Goal: Task Accomplishment & Management: Use online tool/utility

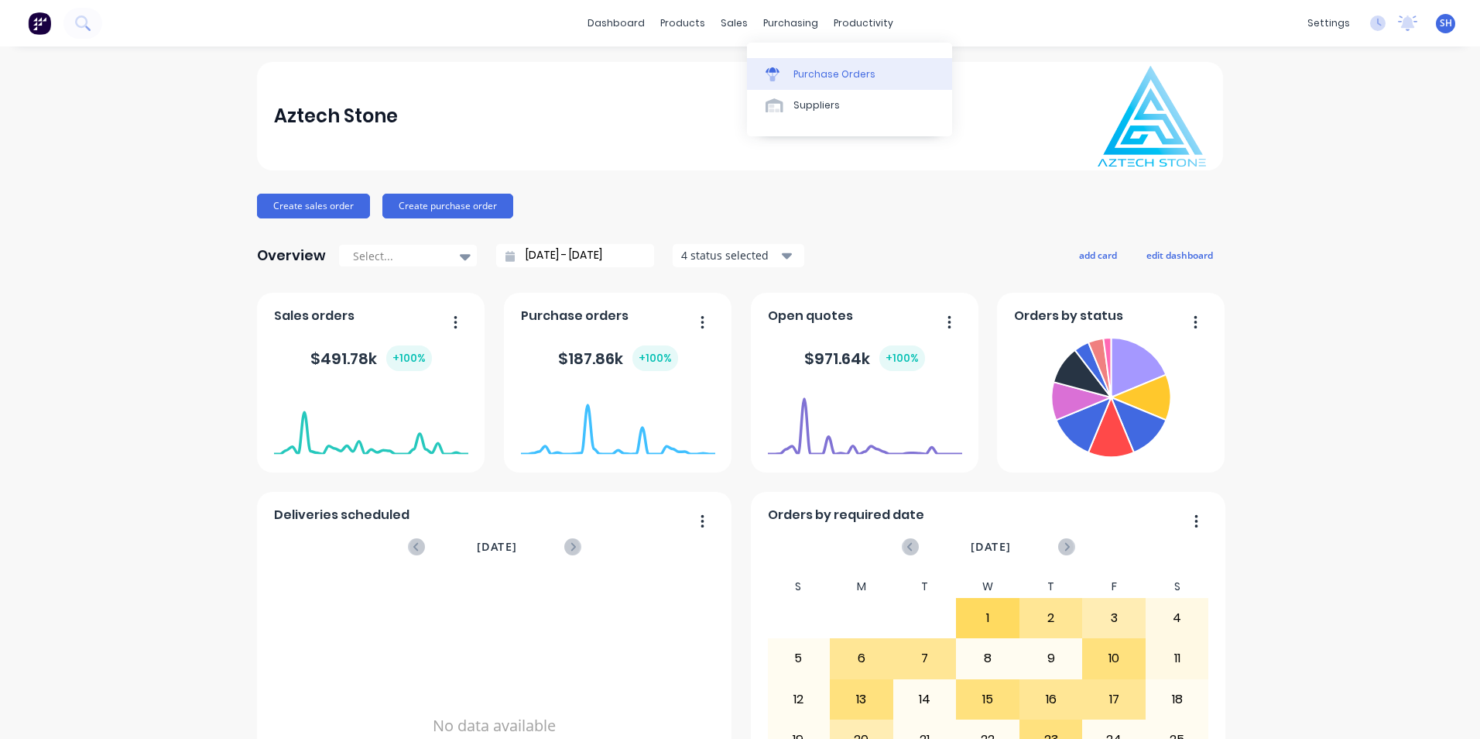
click at [805, 69] on div "Purchase Orders" at bounding box center [835, 74] width 82 height 14
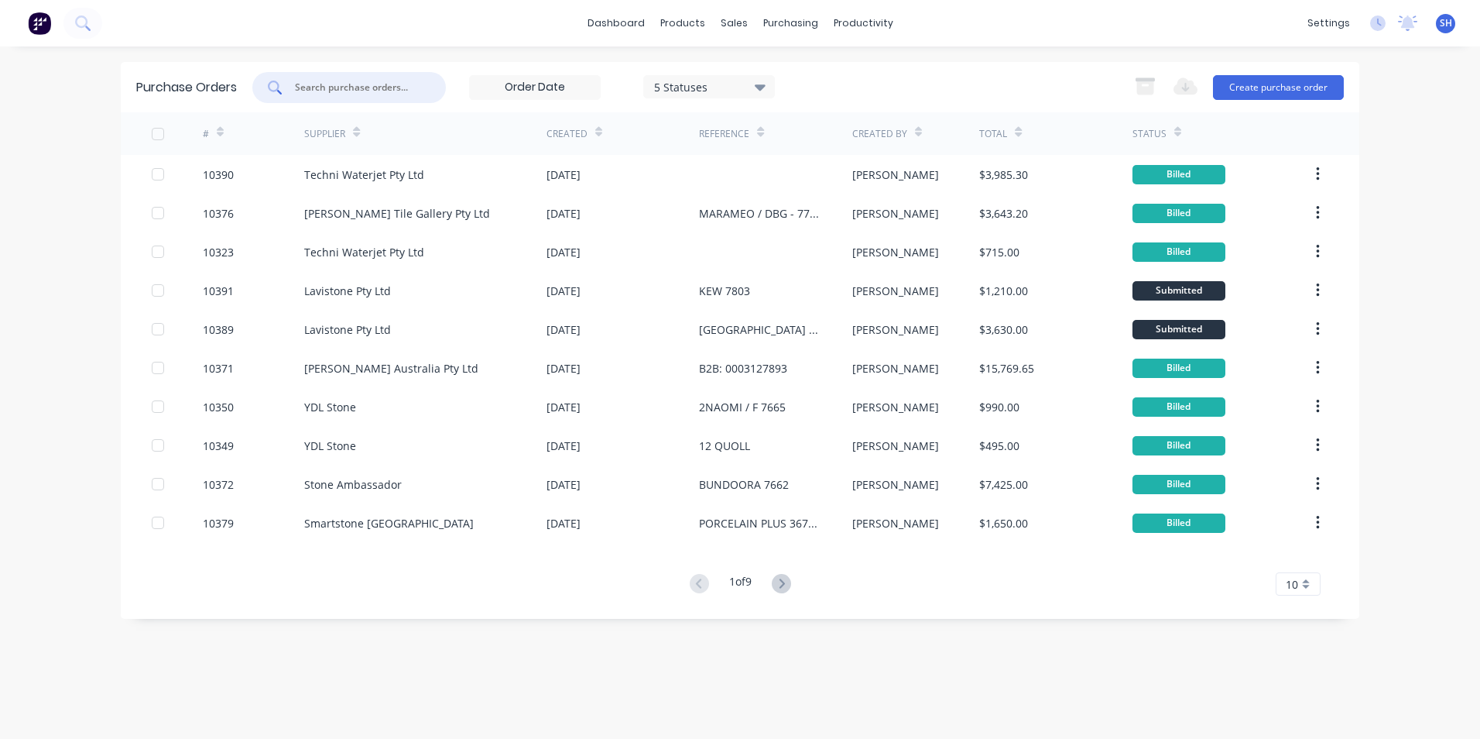
click at [319, 80] on input "text" at bounding box center [357, 87] width 129 height 15
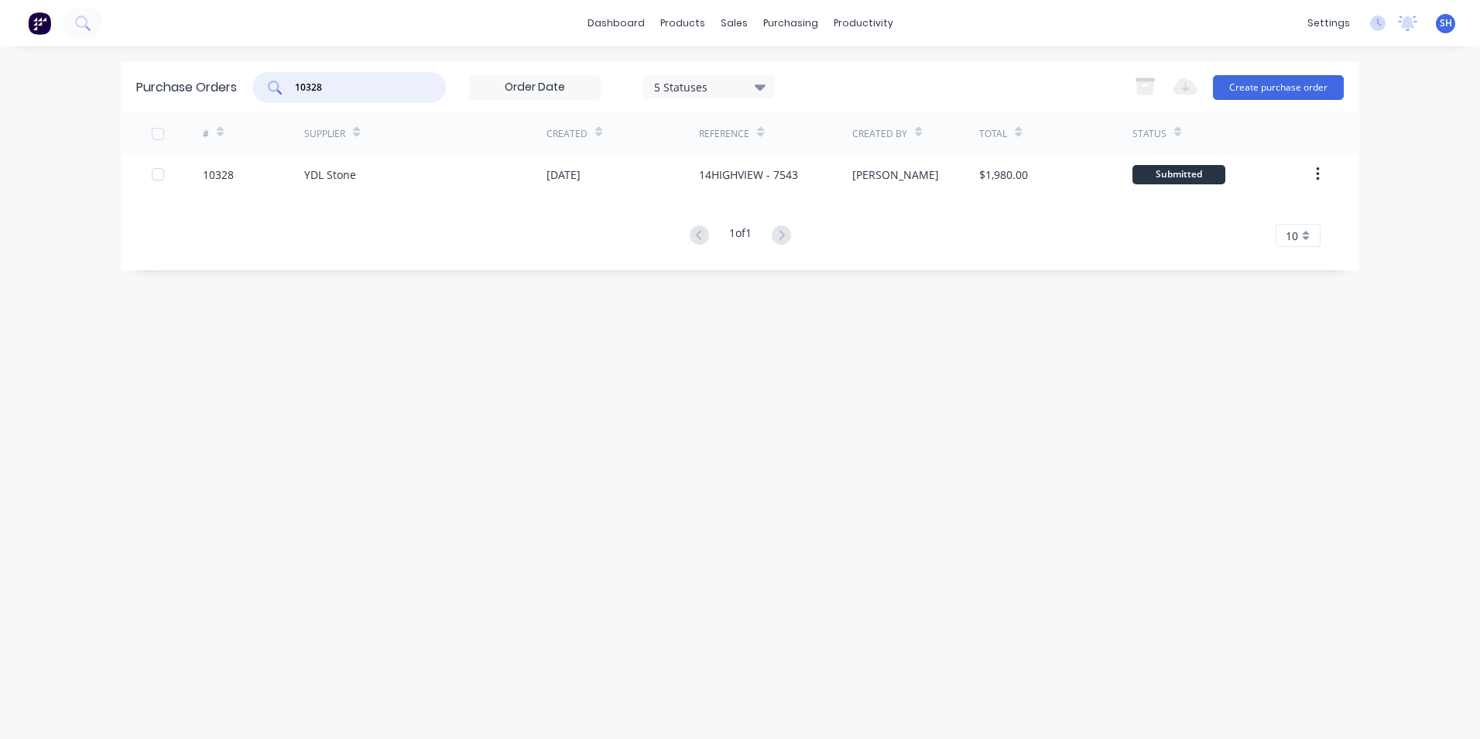
type input "10328"
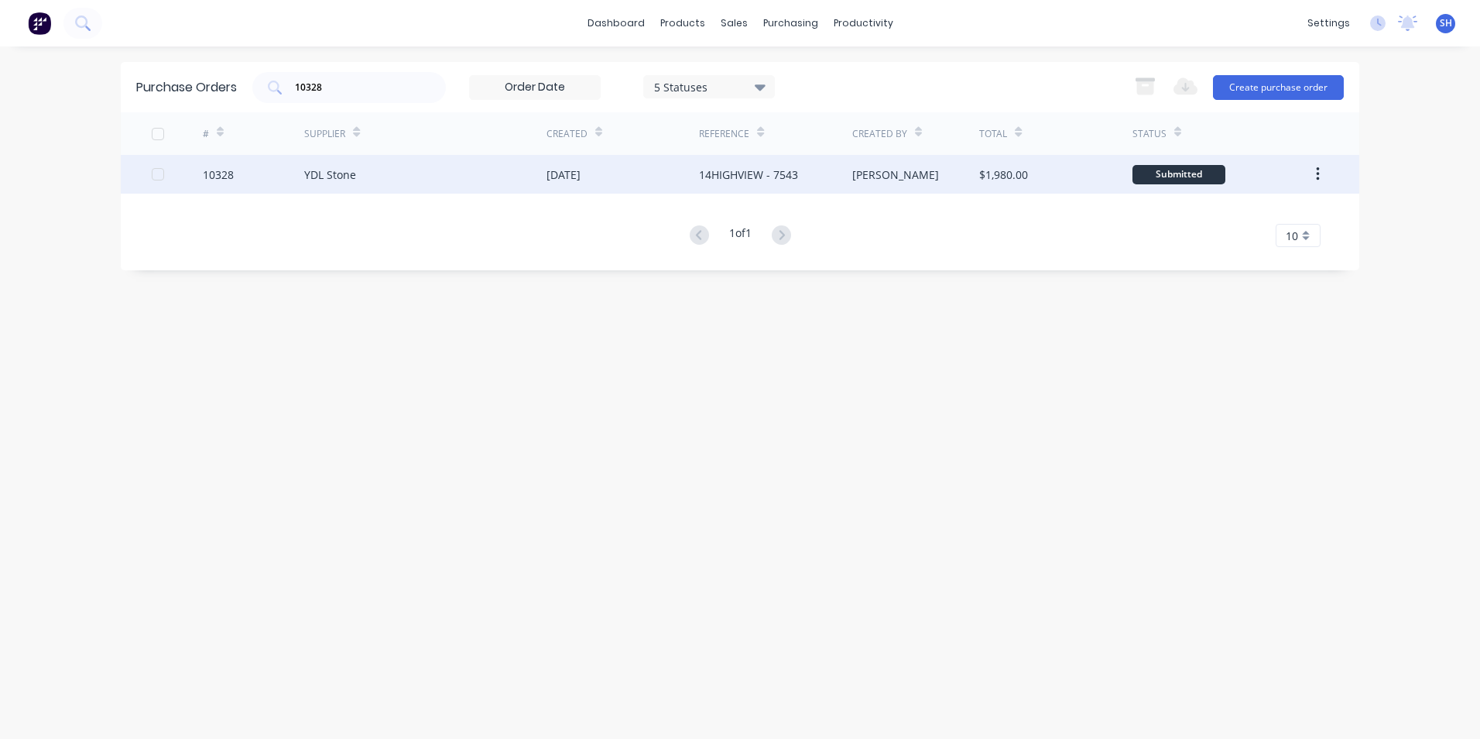
click at [581, 180] on div "[DATE]" at bounding box center [564, 174] width 34 height 16
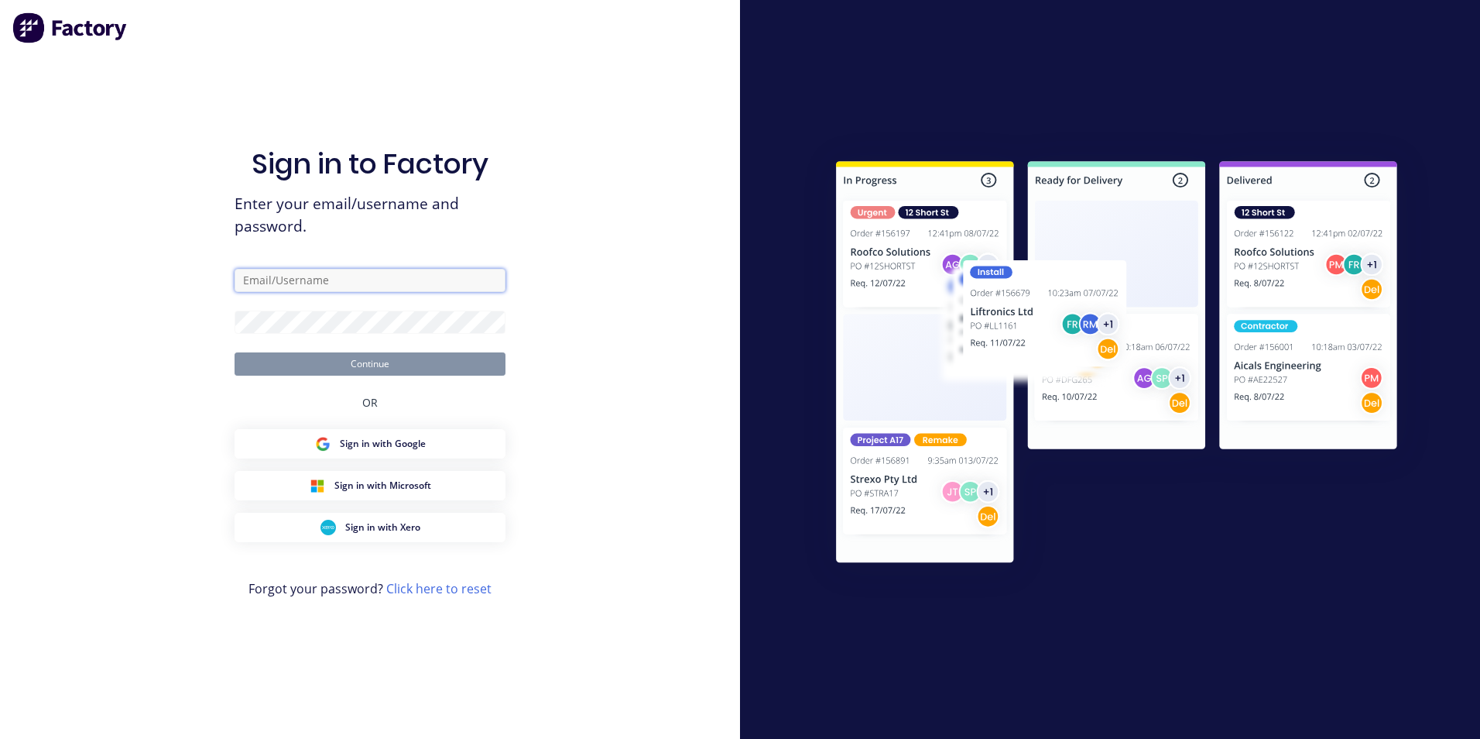
click at [286, 282] on input "text" at bounding box center [370, 280] width 271 height 23
type input "[EMAIL_ADDRESS][DOMAIN_NAME]"
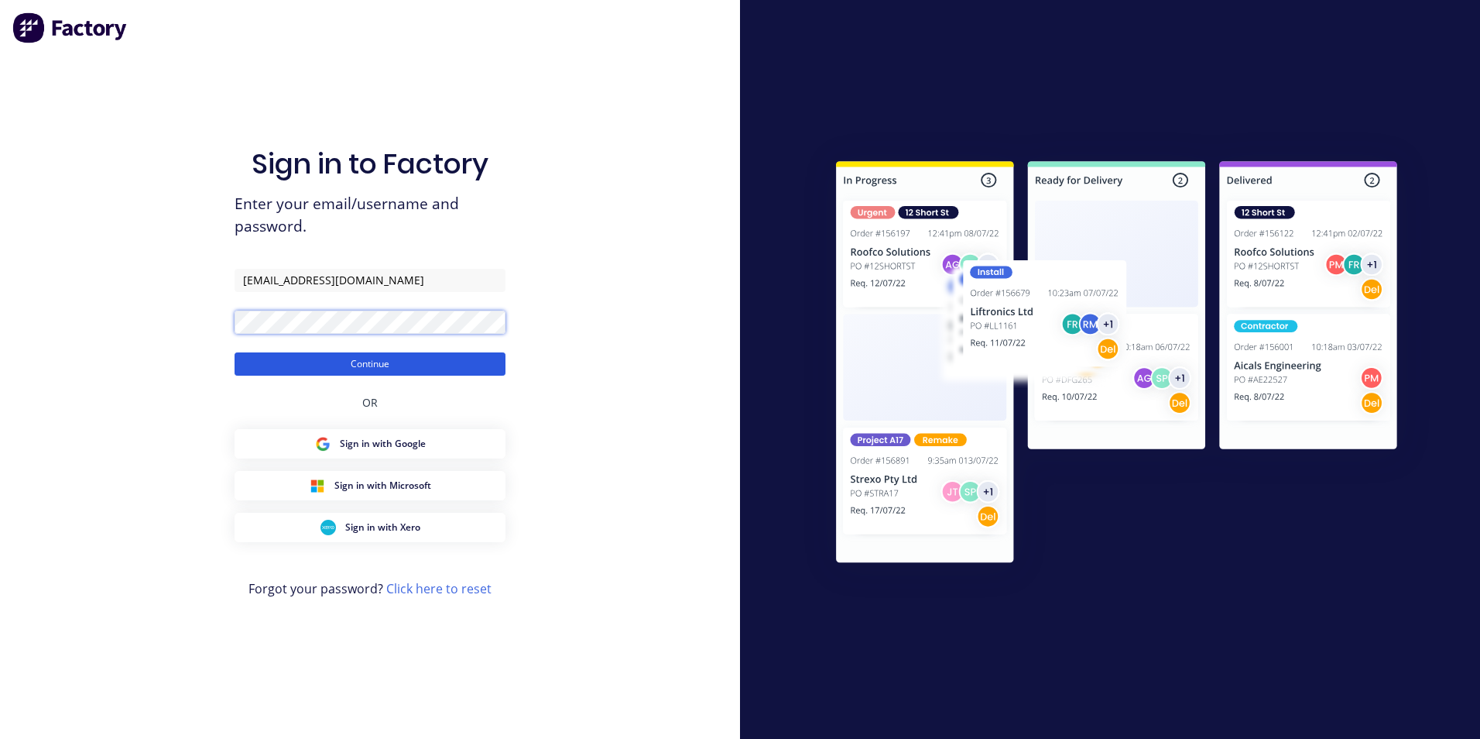
click at [235, 352] on button "Continue" at bounding box center [370, 363] width 271 height 23
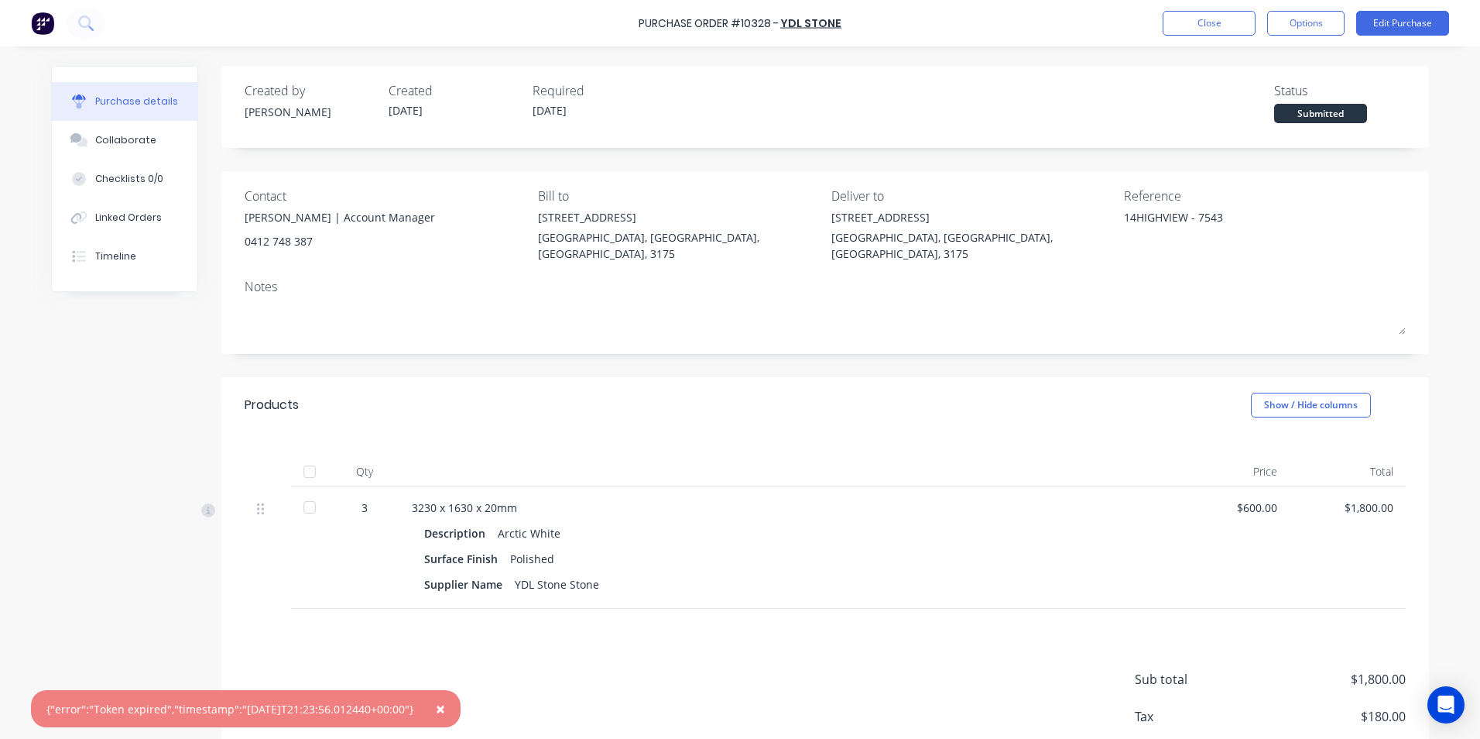
click at [445, 705] on span "×" at bounding box center [440, 709] width 9 height 22
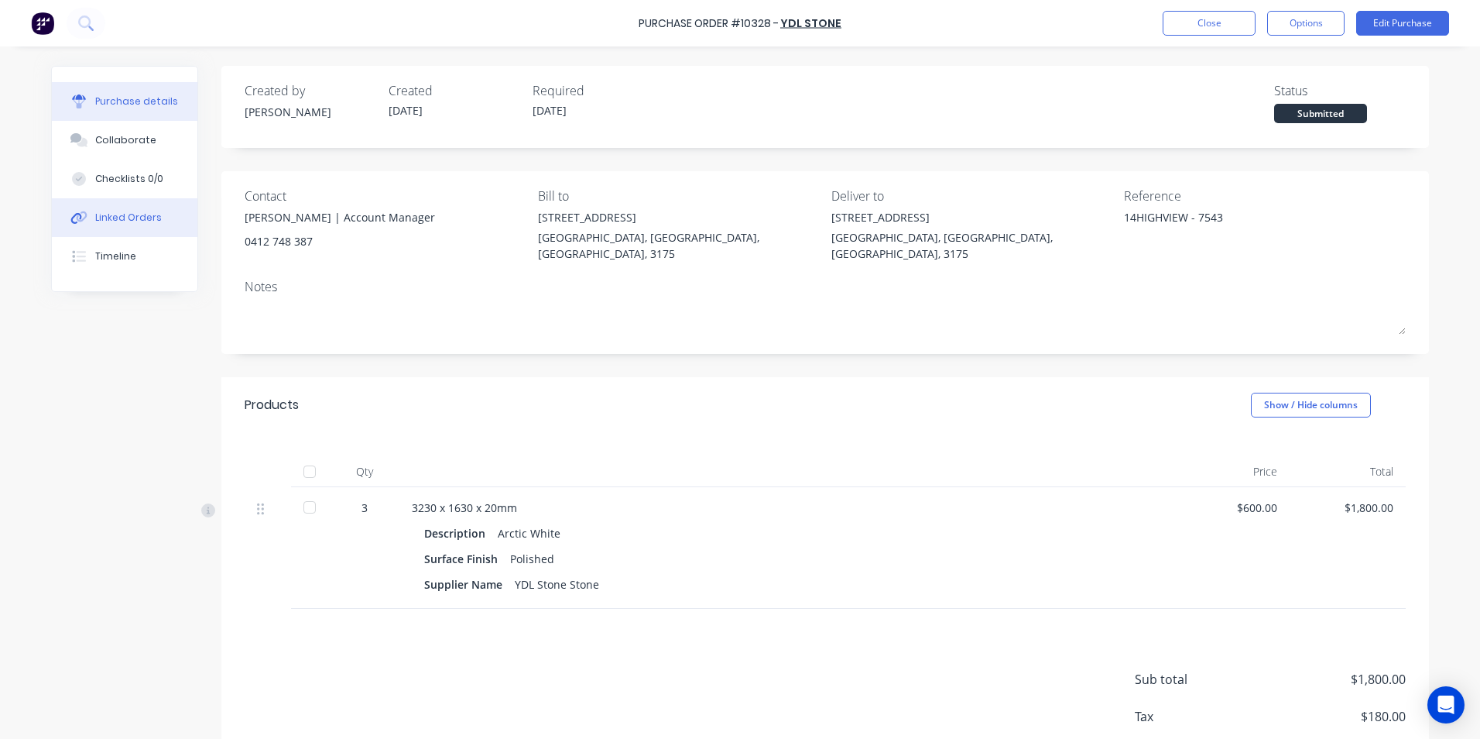
click at [118, 202] on button "Linked Orders" at bounding box center [125, 217] width 146 height 39
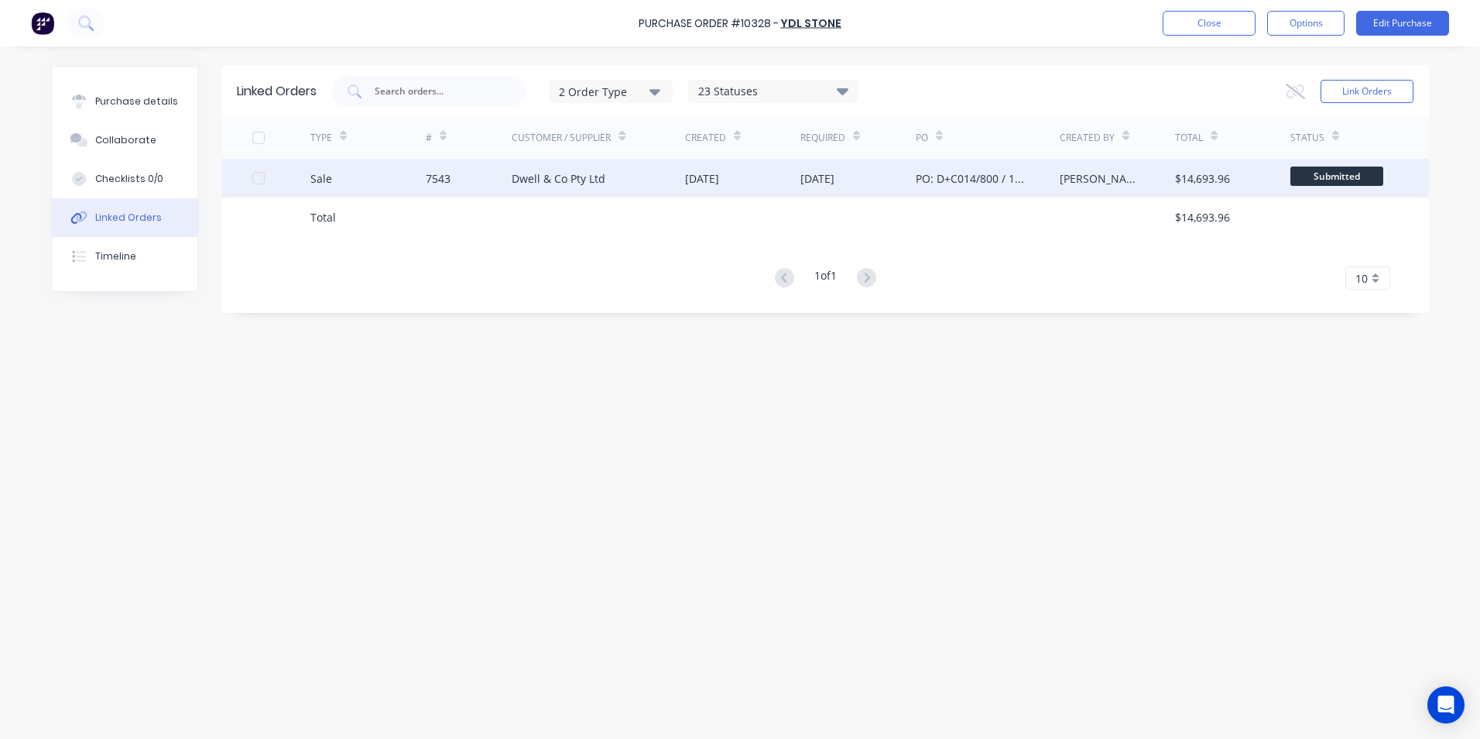
click at [740, 187] on div "[DATE]" at bounding box center [742, 178] width 115 height 39
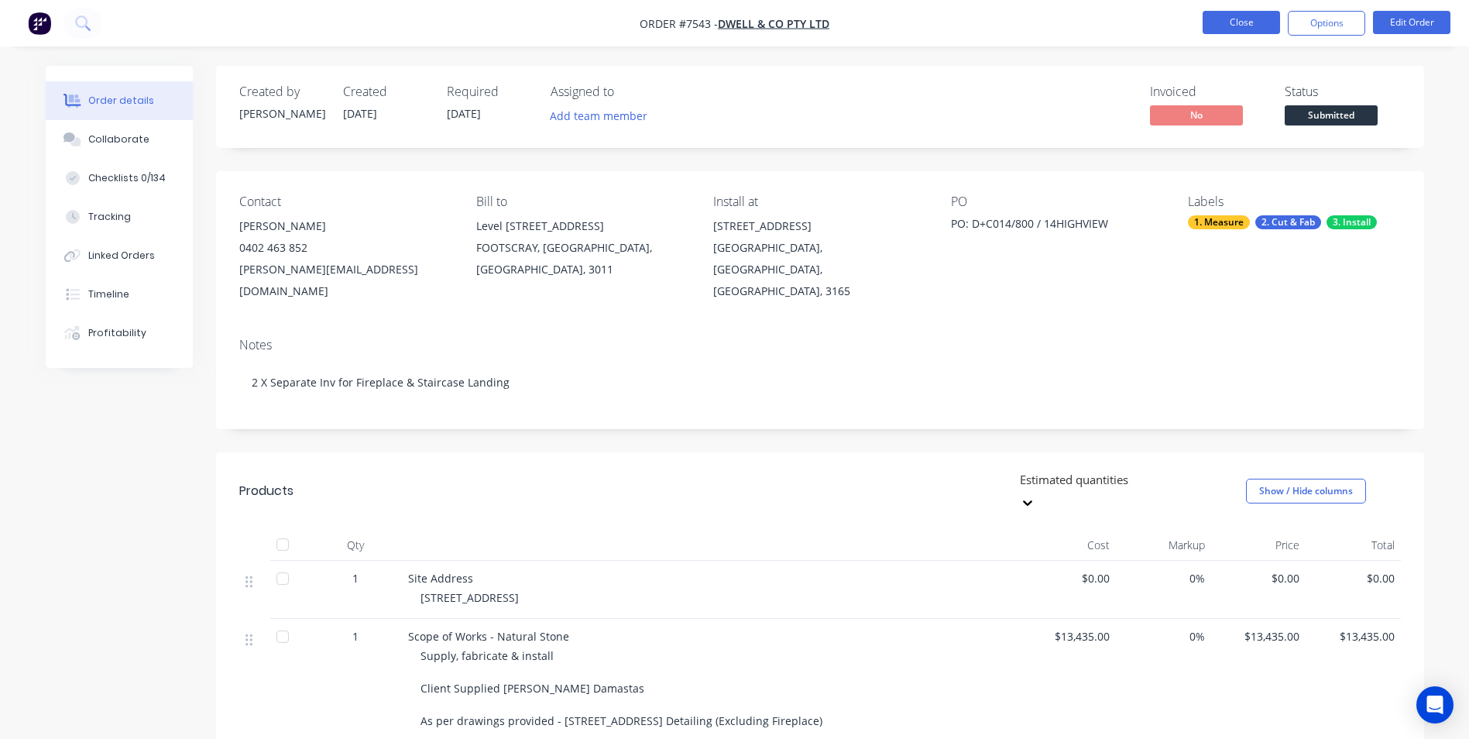
click at [1228, 27] on button "Close" at bounding box center [1240, 22] width 77 height 23
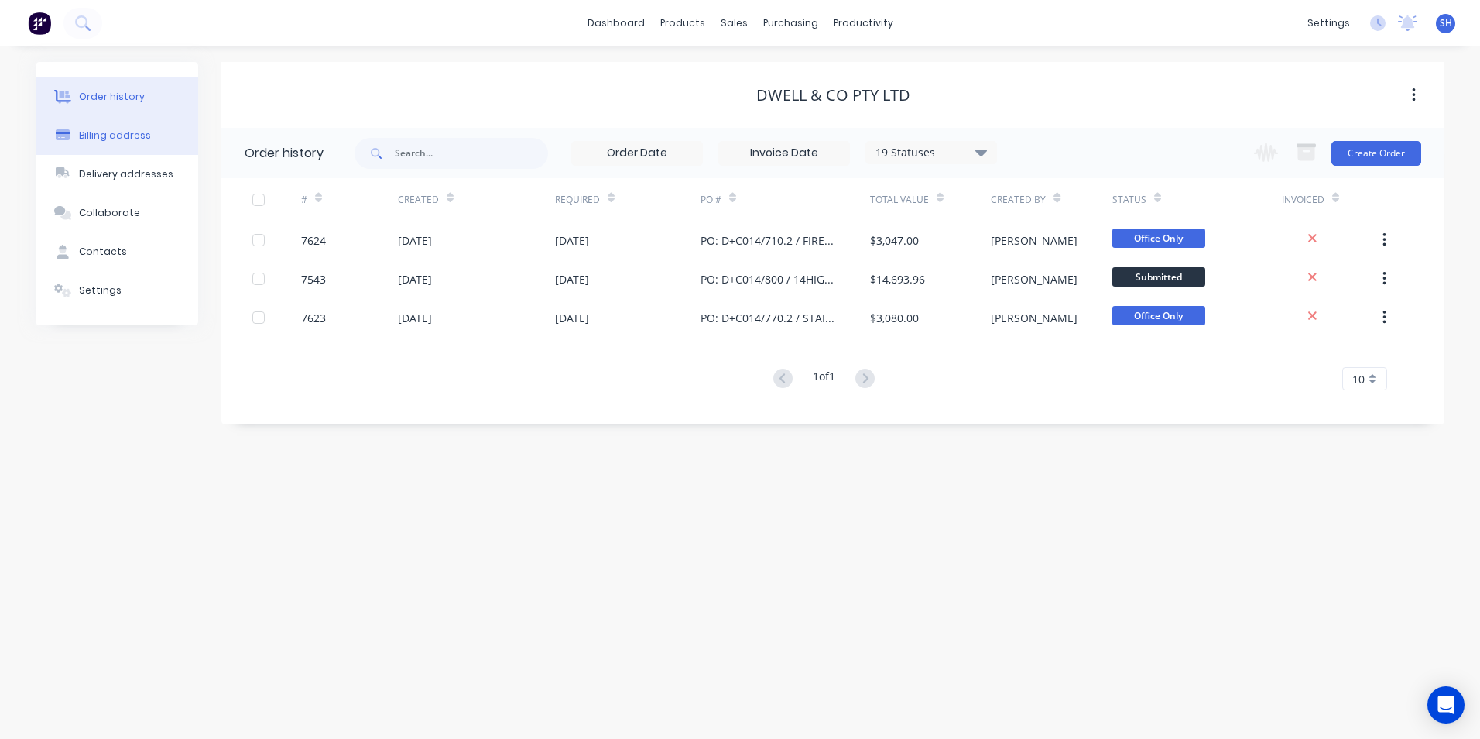
click at [87, 145] on button "Billing address" at bounding box center [117, 135] width 163 height 39
select select "AU"
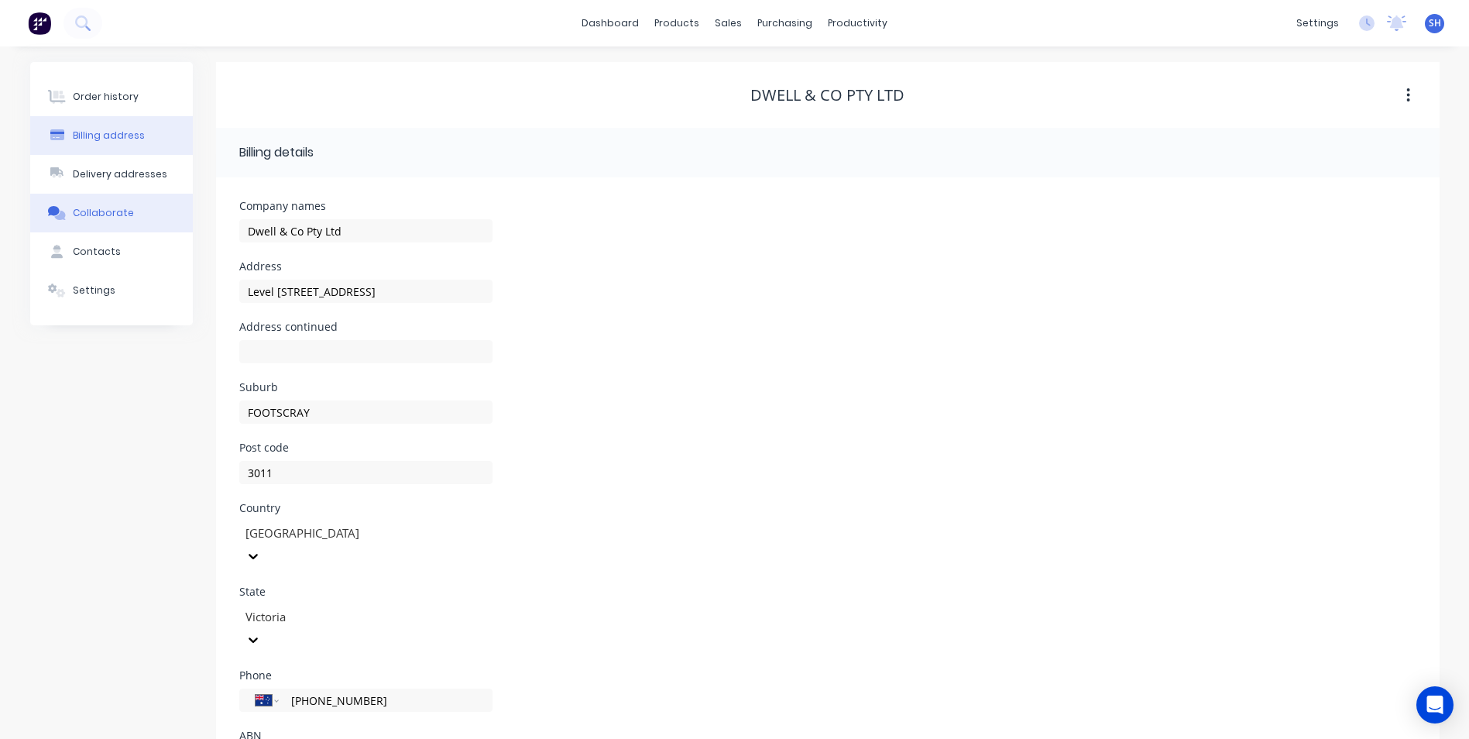
click at [94, 209] on div "Collaborate" at bounding box center [103, 213] width 61 height 14
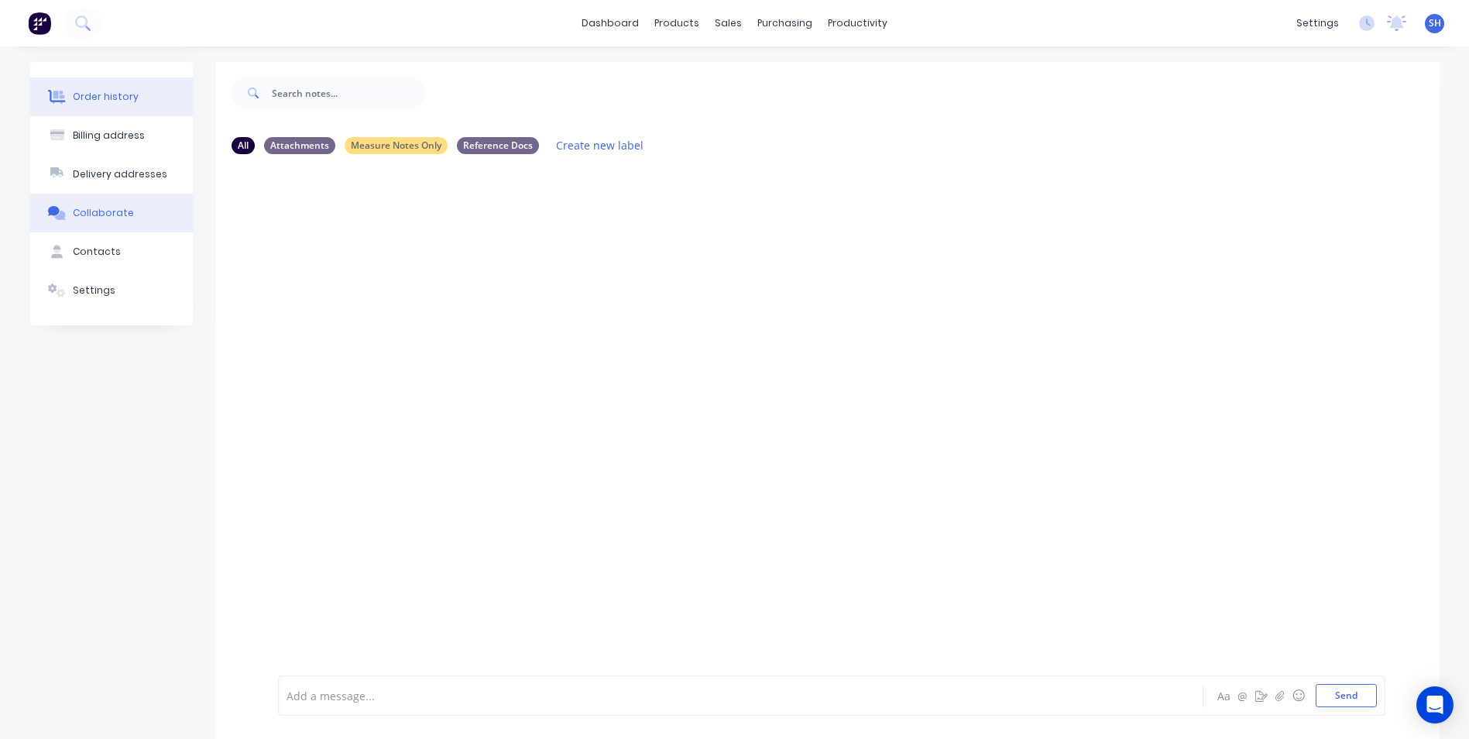
click at [115, 103] on div "Order history" at bounding box center [106, 97] width 66 height 14
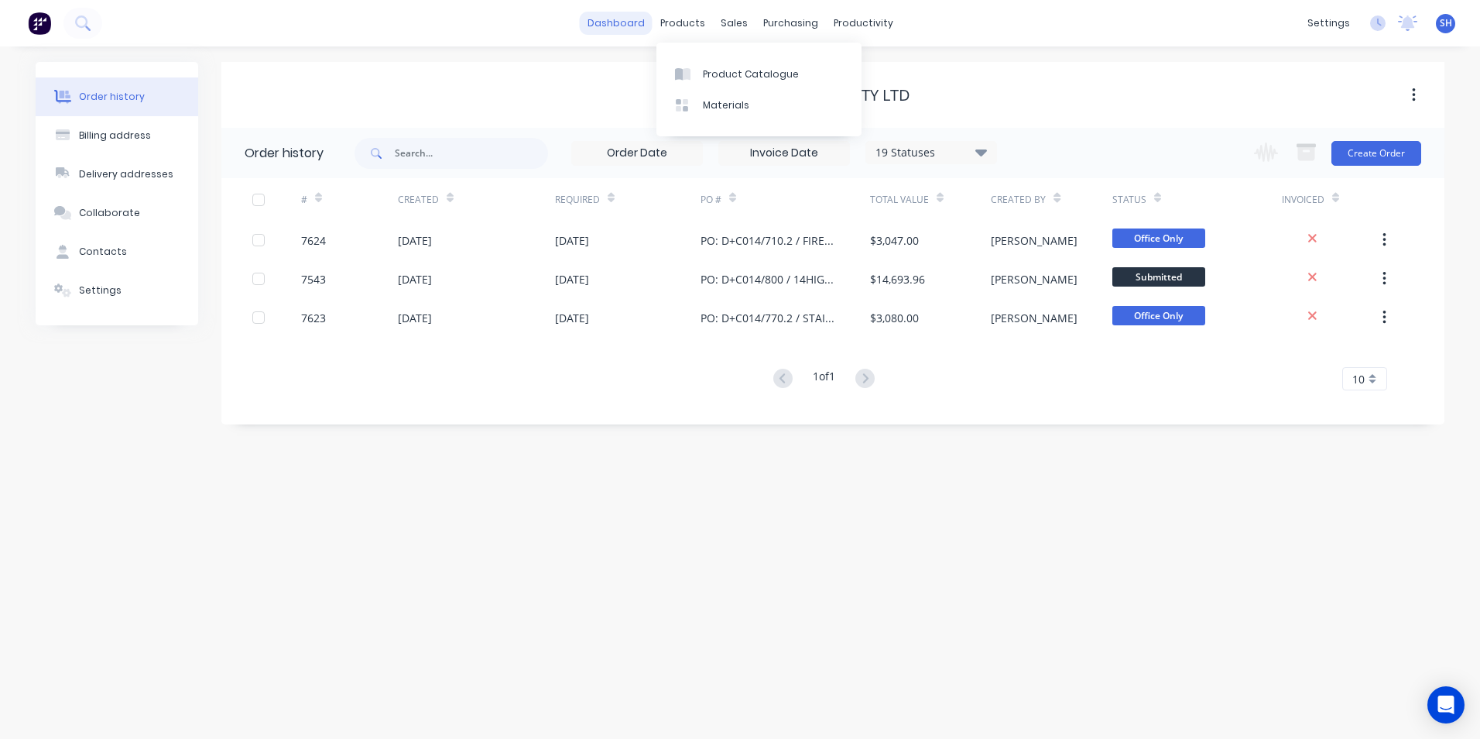
click at [636, 28] on link "dashboard" at bounding box center [616, 23] width 73 height 23
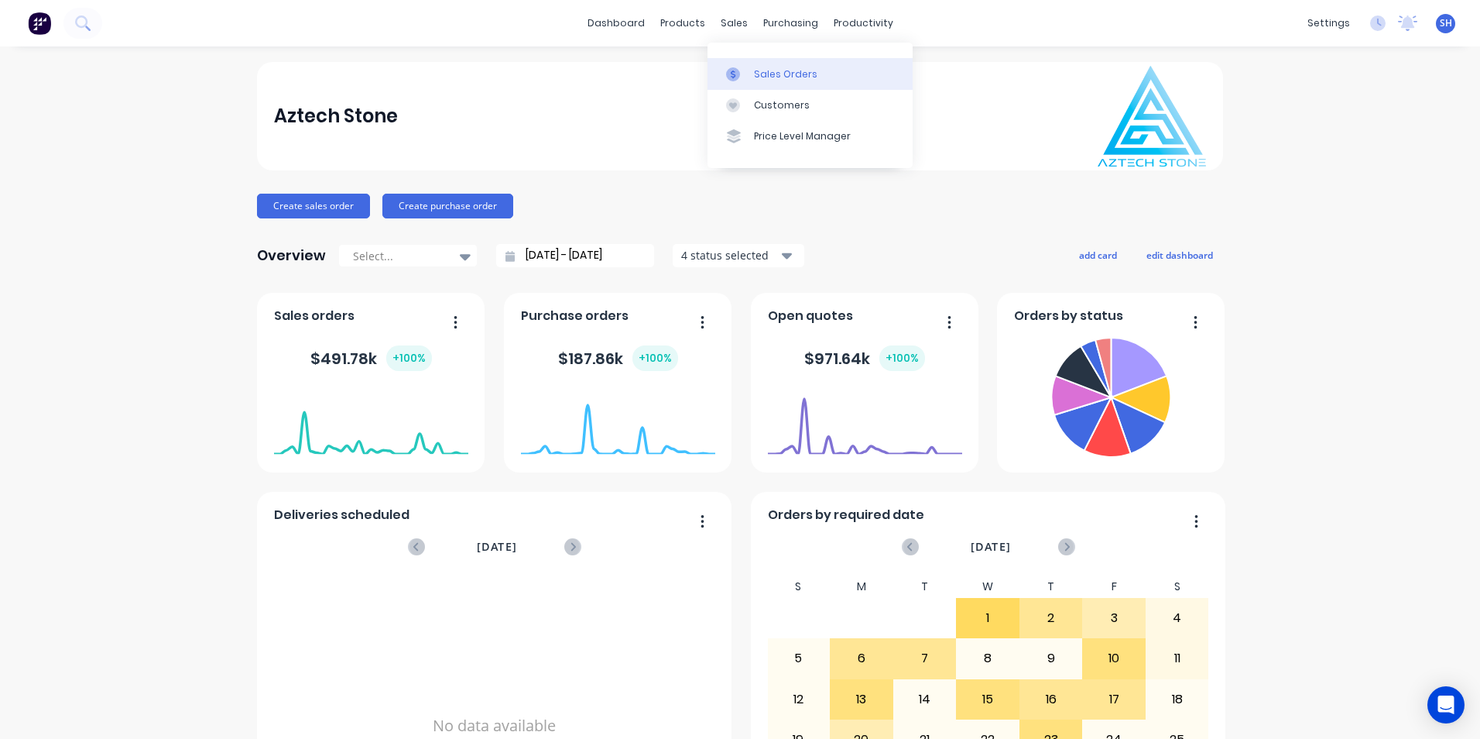
click at [784, 63] on link "Sales Orders" at bounding box center [810, 73] width 205 height 31
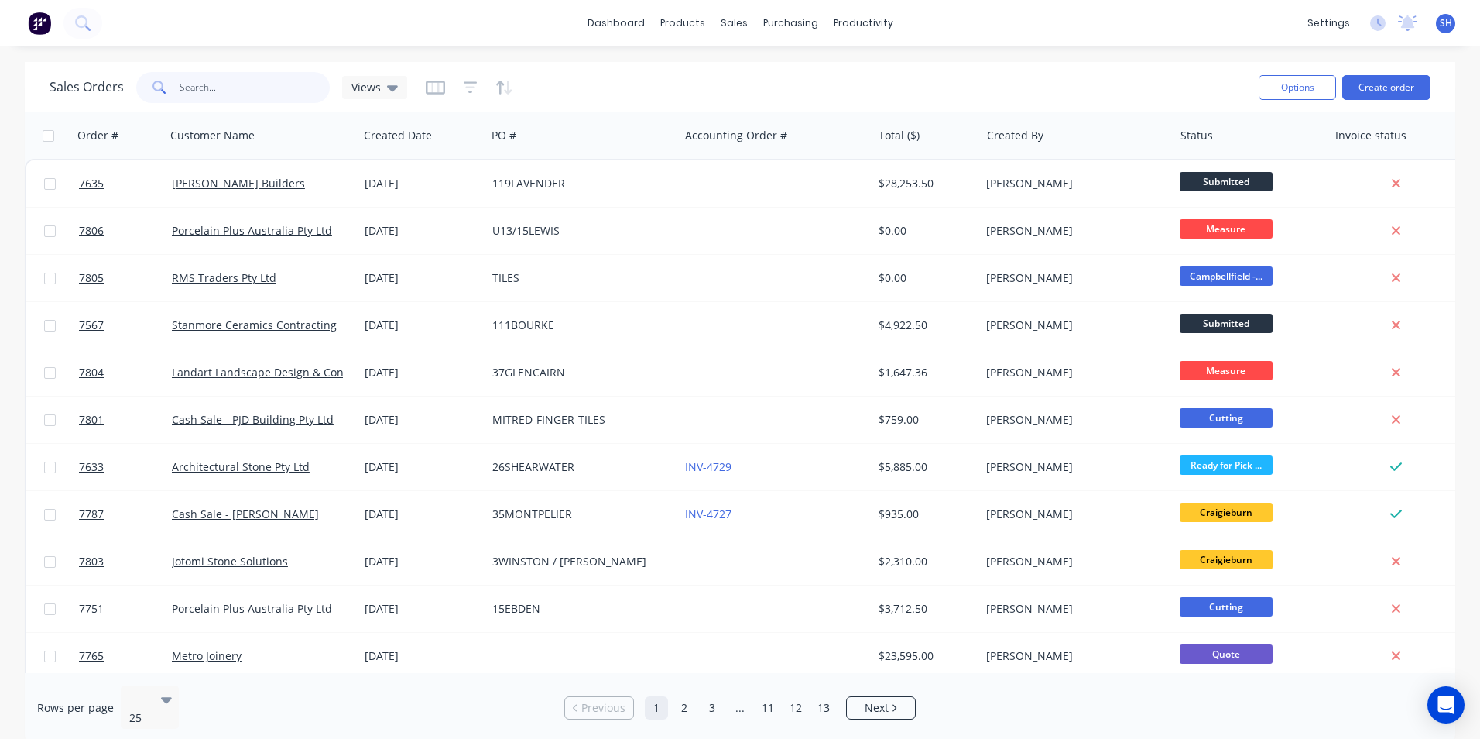
click at [242, 84] on input "text" at bounding box center [255, 87] width 151 height 31
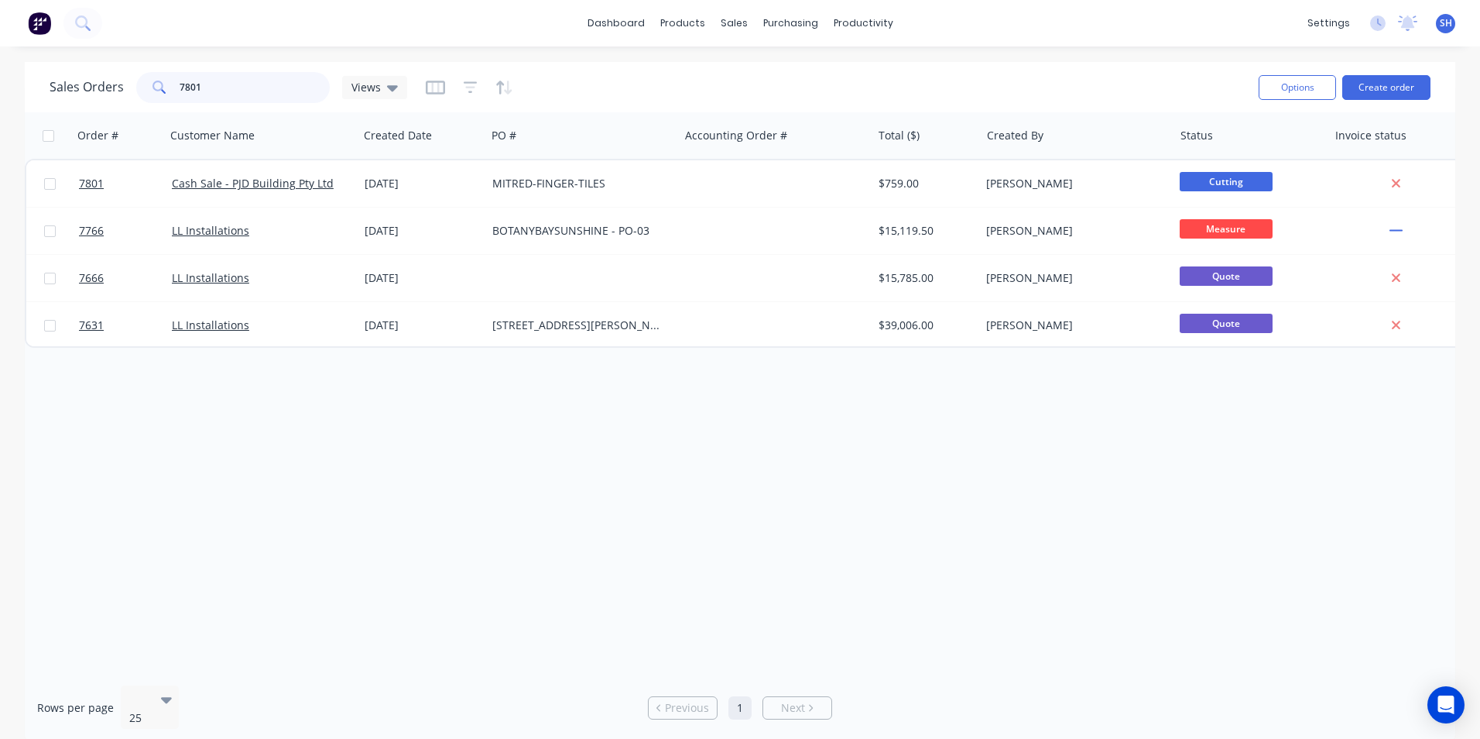
type input "7801"
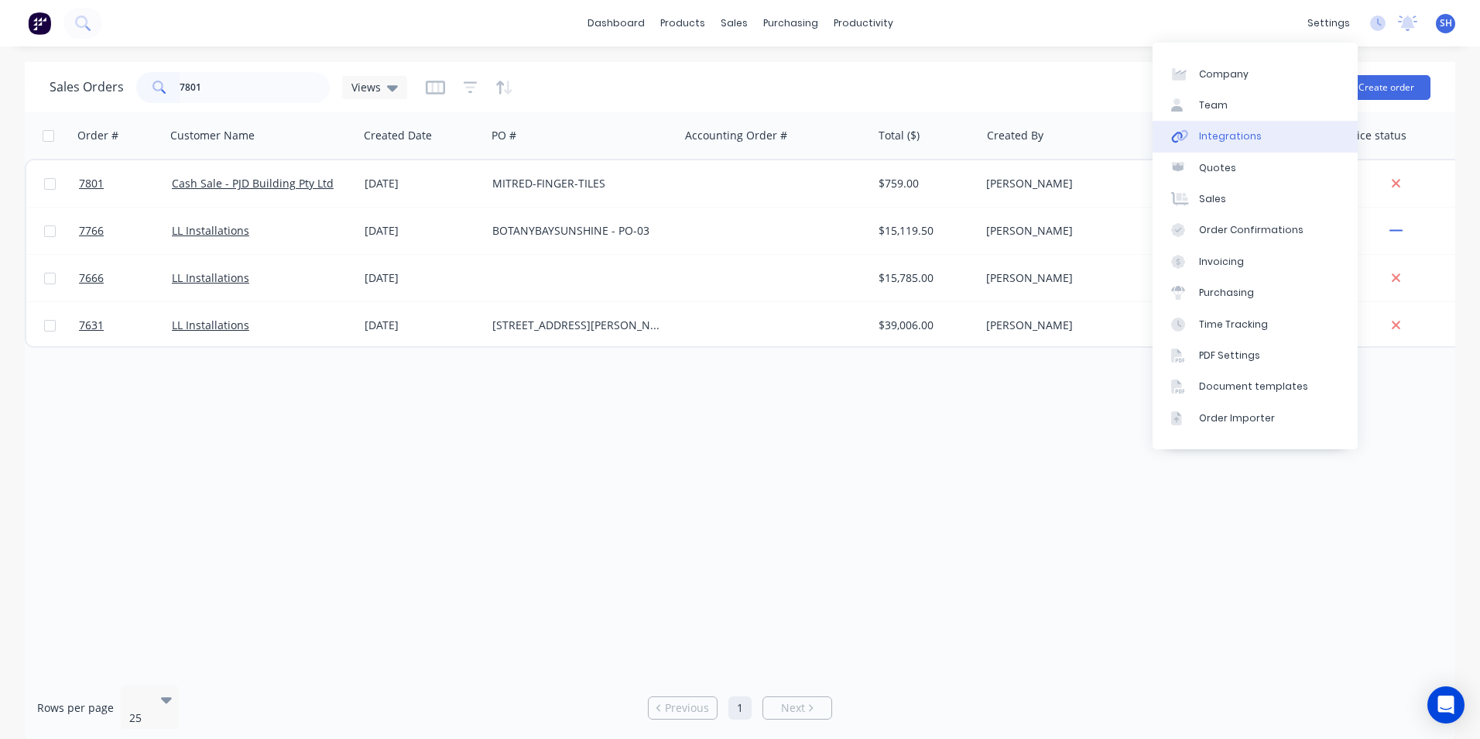
drag, startPoint x: 1277, startPoint y: 135, endPoint x: 1266, endPoint y: 143, distance: 13.8
click at [1277, 135] on link "Integrations" at bounding box center [1255, 136] width 205 height 31
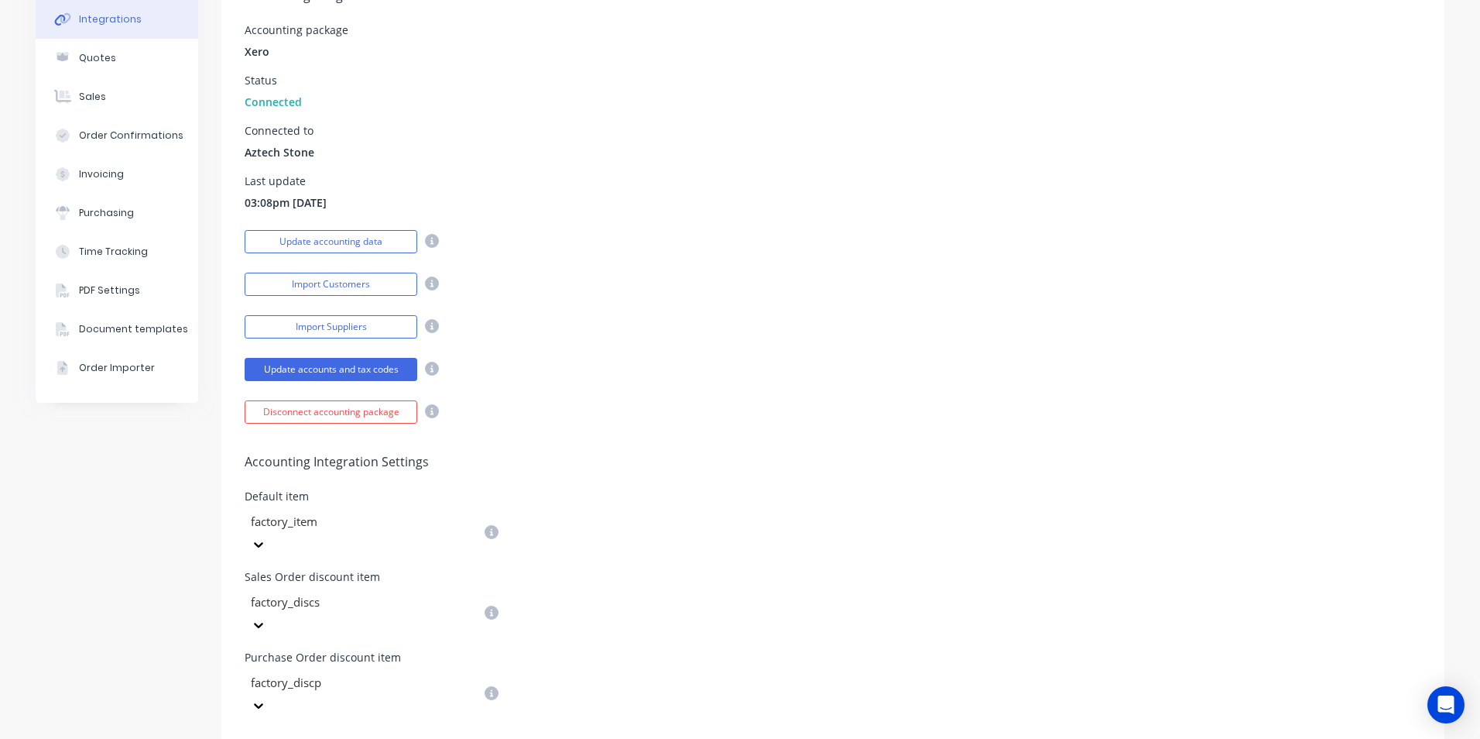
scroll to position [387, 0]
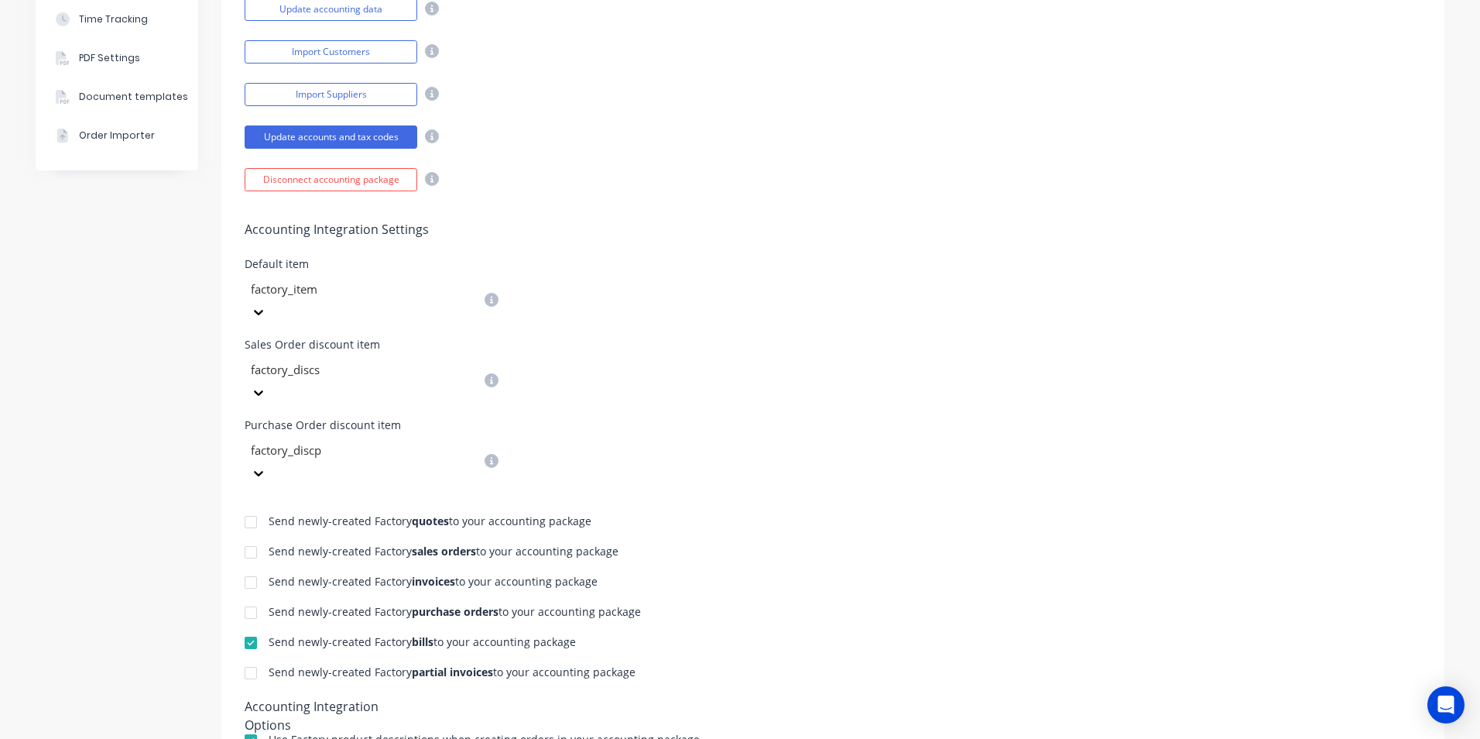
click at [245, 567] on div at bounding box center [250, 582] width 31 height 31
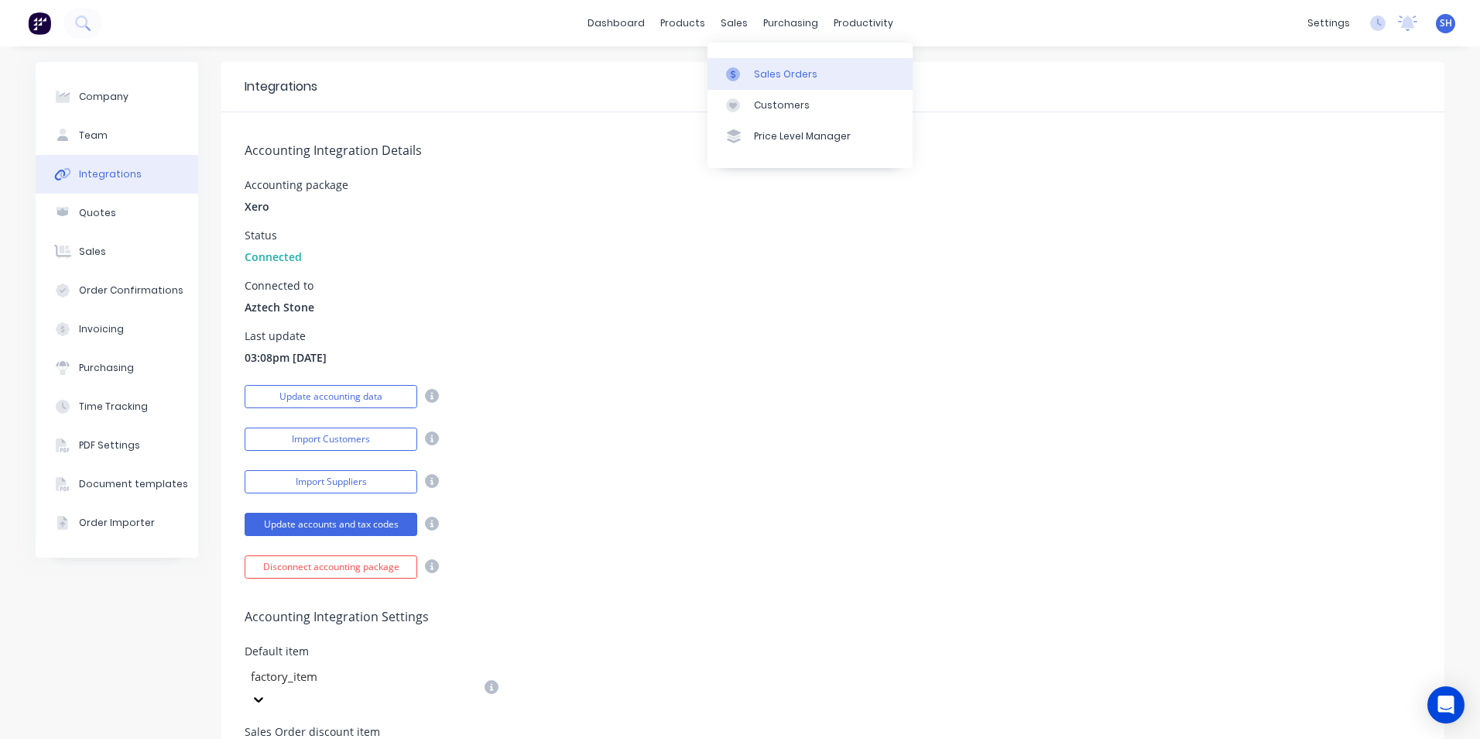
click at [746, 72] on div at bounding box center [737, 74] width 23 height 14
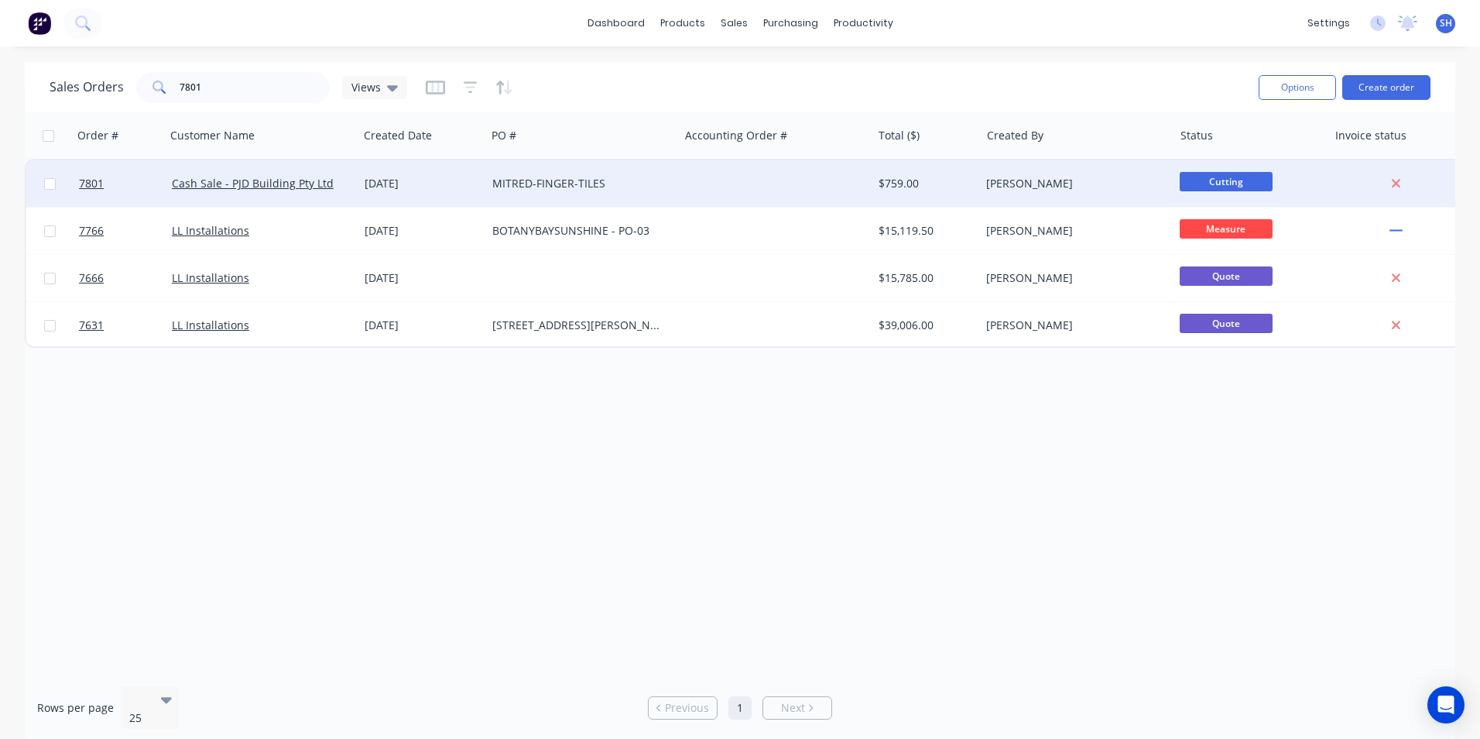
click at [424, 192] on div "[DATE]" at bounding box center [422, 183] width 128 height 46
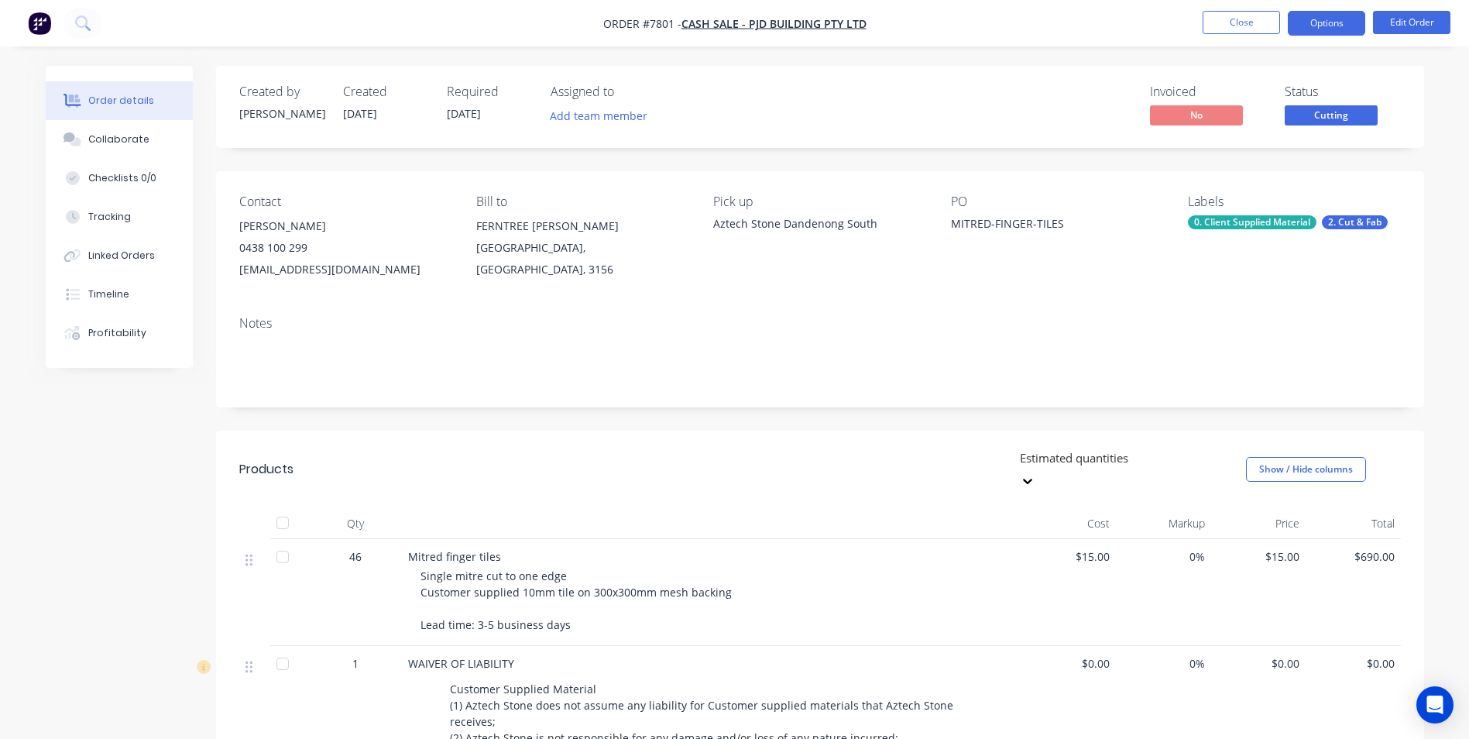
click at [1311, 29] on button "Options" at bounding box center [1326, 23] width 77 height 25
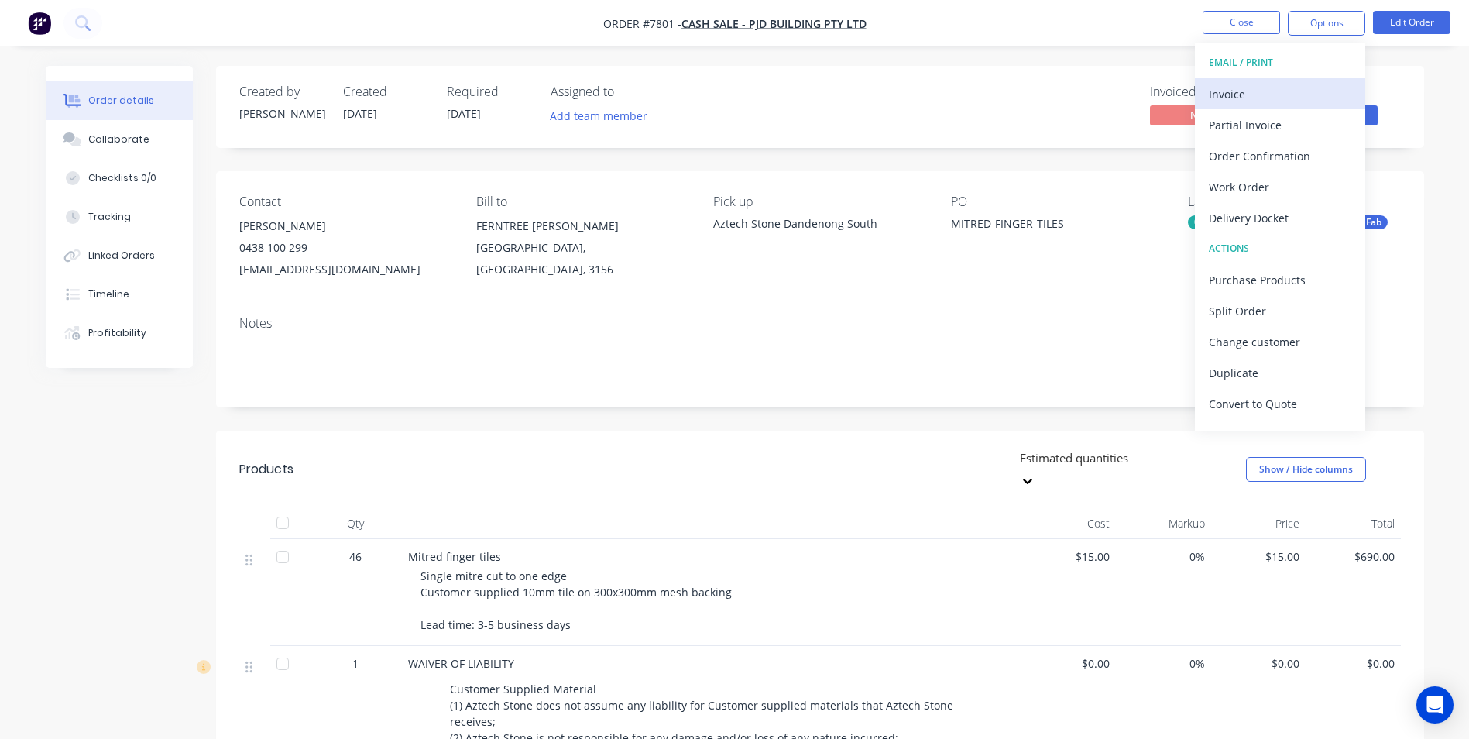
click at [1269, 97] on div "Invoice" at bounding box center [1280, 94] width 142 height 22
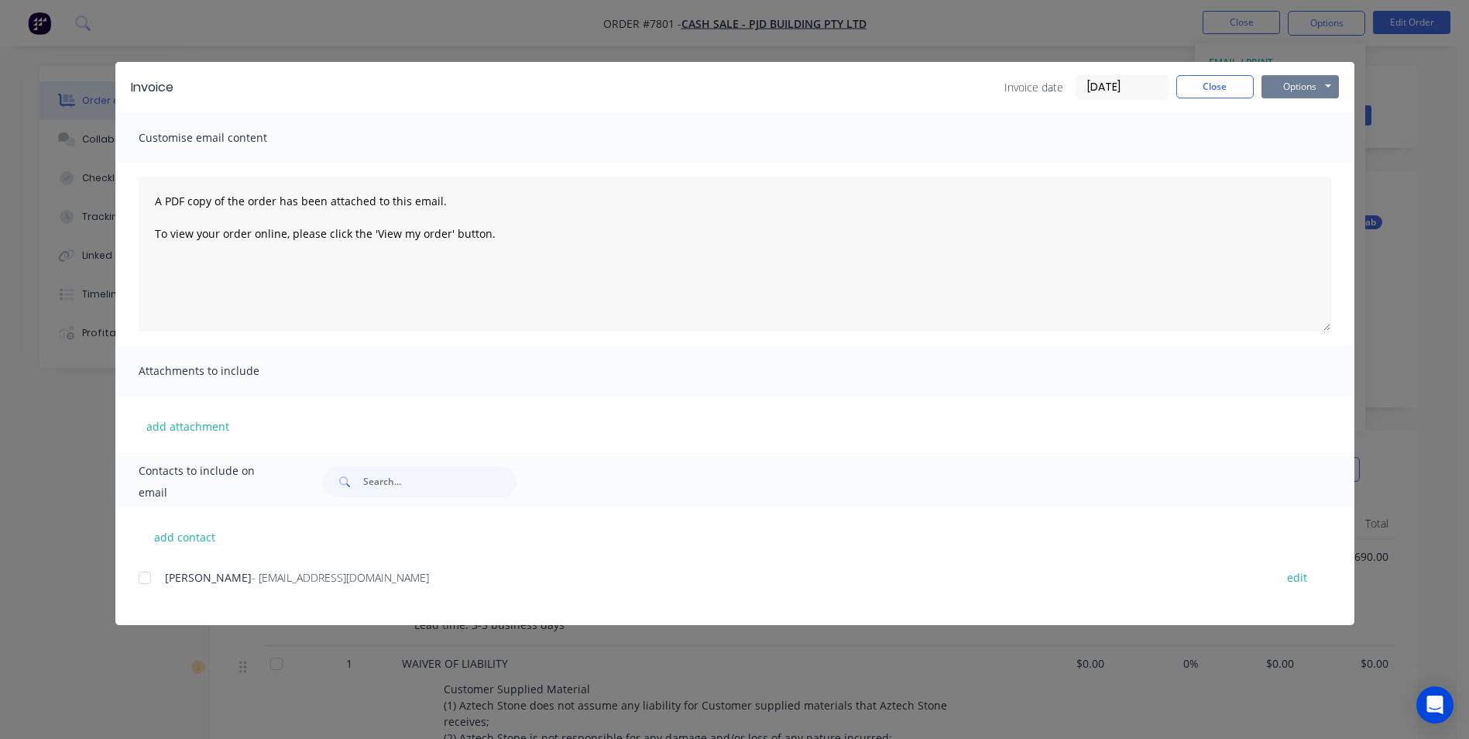
click at [1287, 87] on button "Options" at bounding box center [1299, 86] width 77 height 23
click at [1288, 143] on button "Print" at bounding box center [1310, 140] width 99 height 26
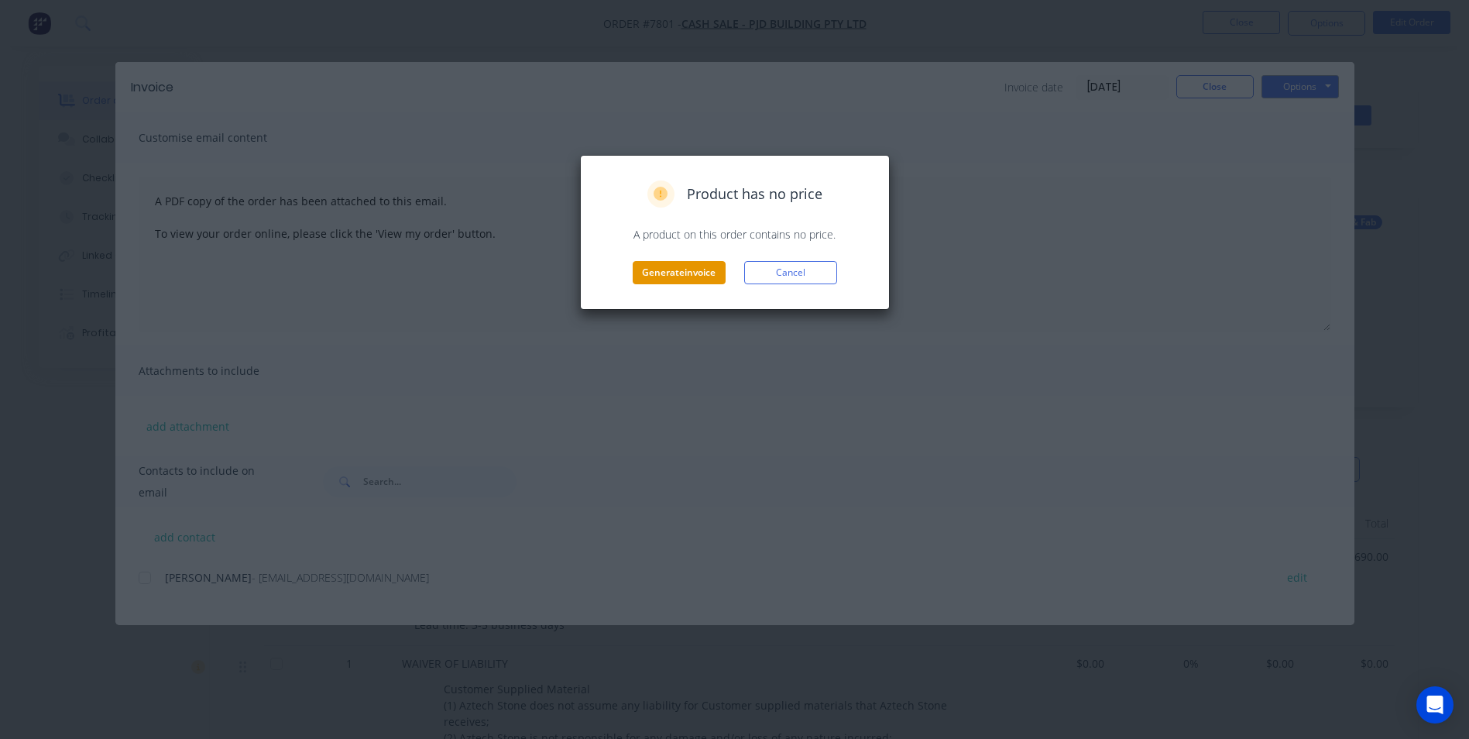
click at [682, 273] on button "Generate invoice" at bounding box center [679, 272] width 93 height 23
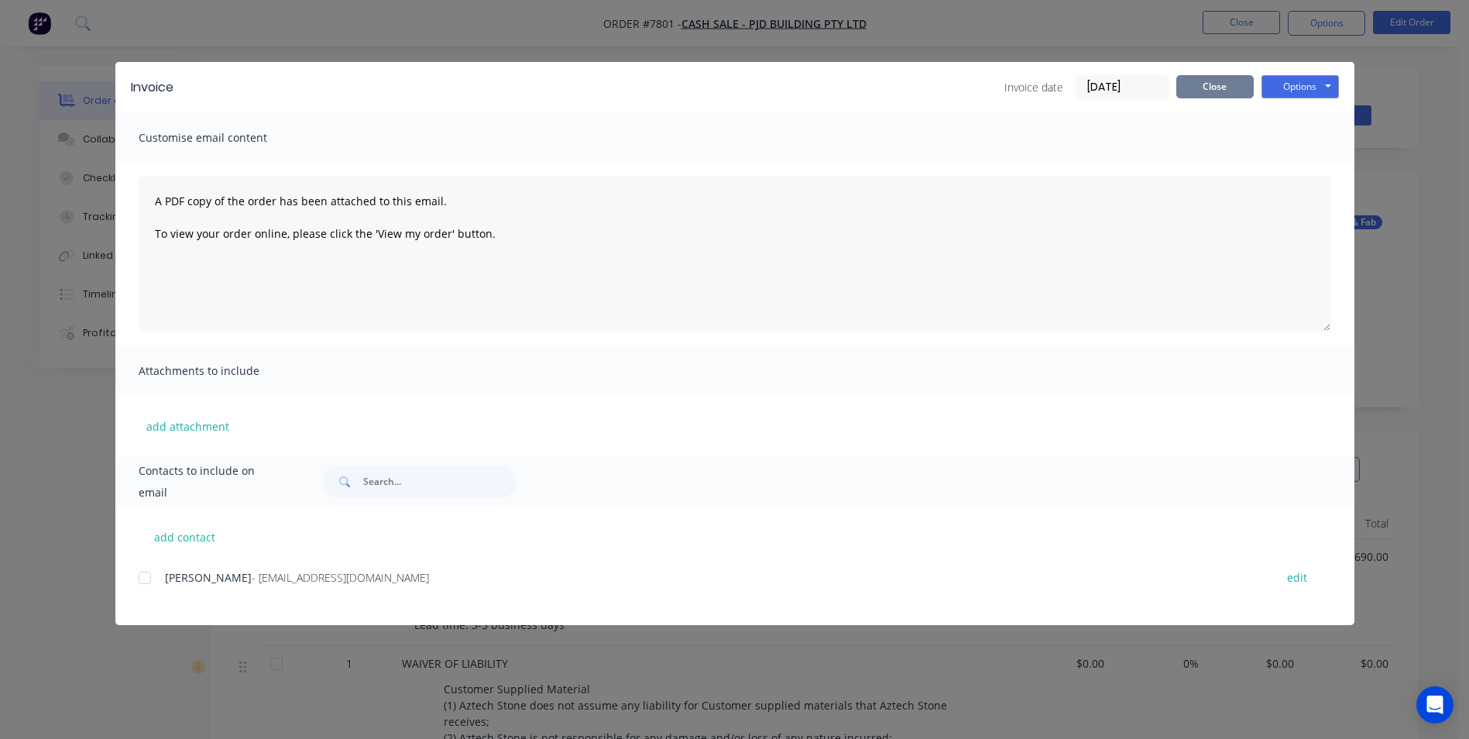
click at [1212, 87] on button "Close" at bounding box center [1214, 86] width 77 height 23
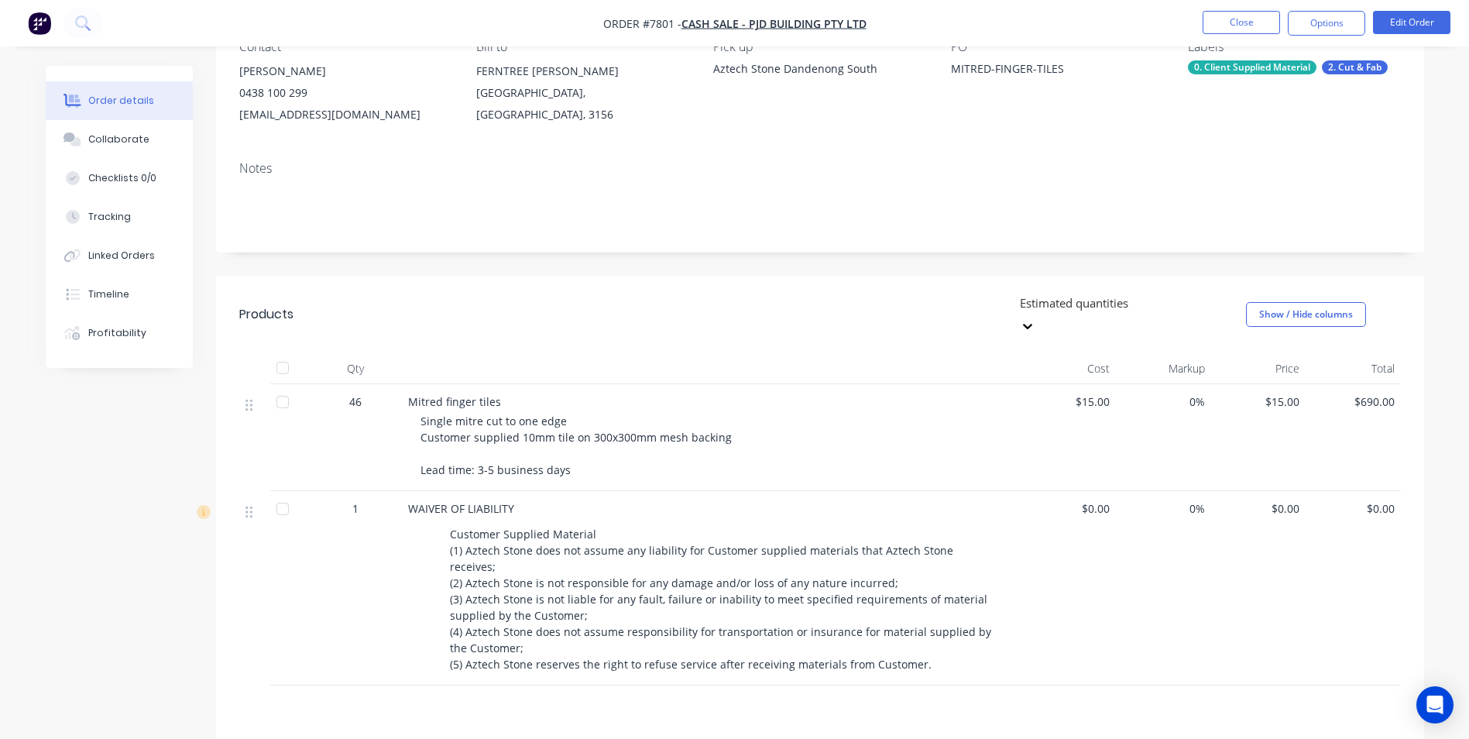
scroll to position [77, 0]
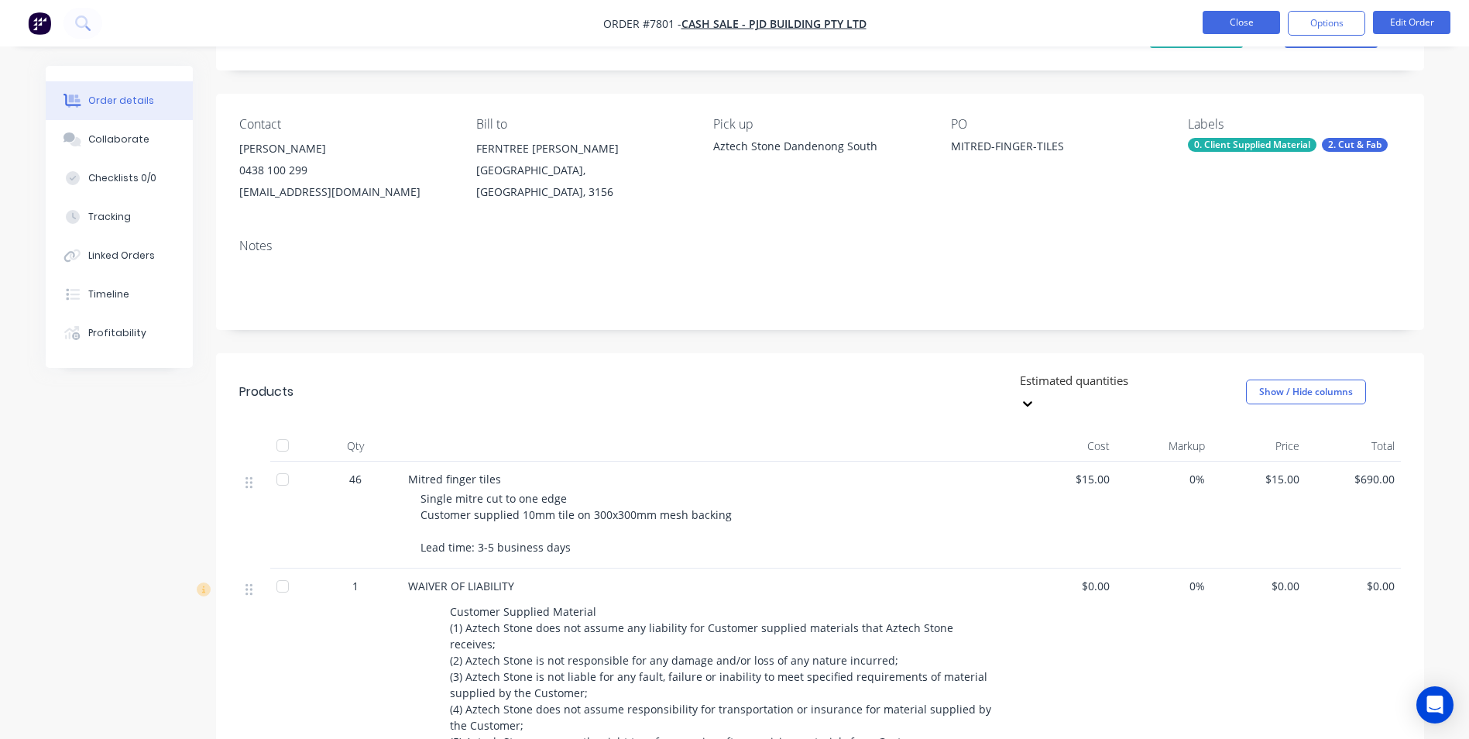
click at [1243, 26] on button "Close" at bounding box center [1240, 22] width 77 height 23
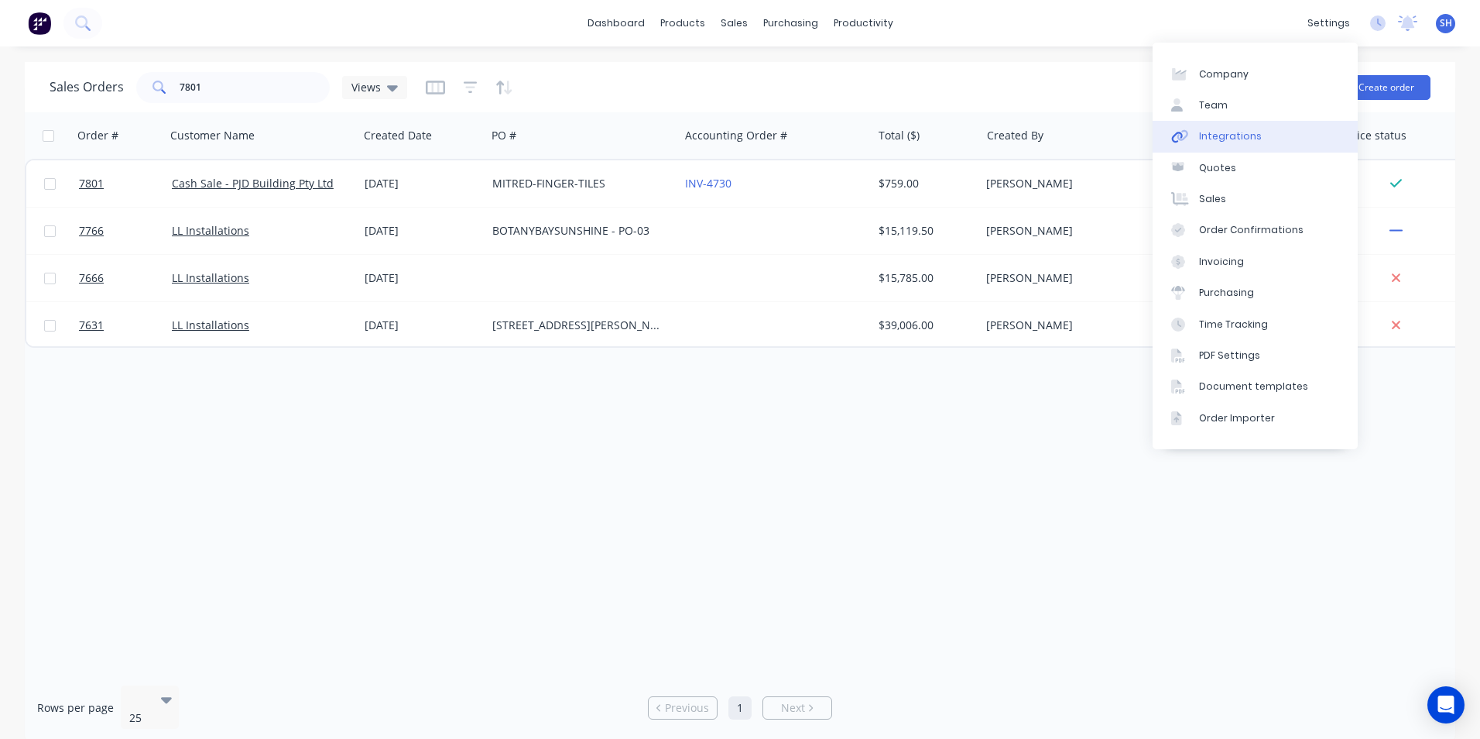
click at [1246, 140] on div "Integrations" at bounding box center [1230, 136] width 63 height 14
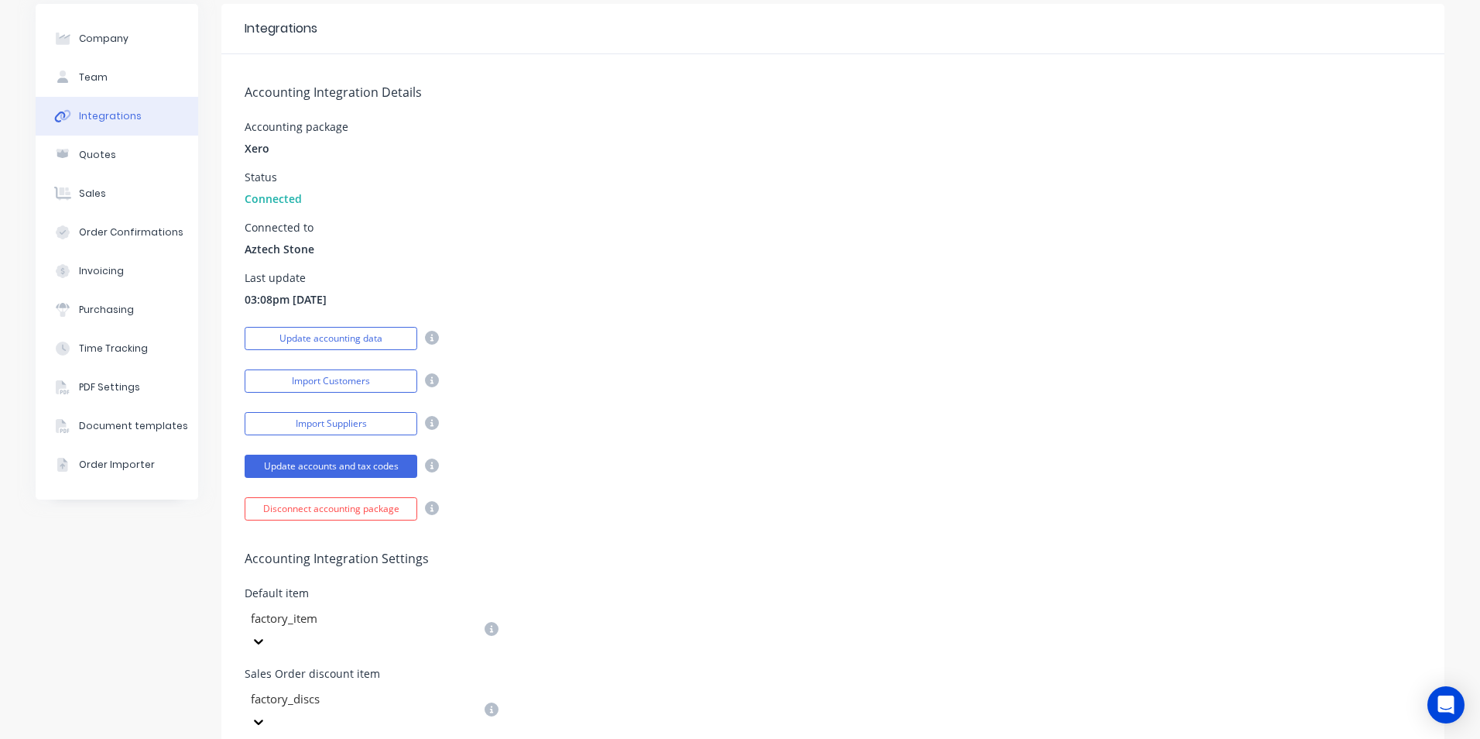
scroll to position [310, 0]
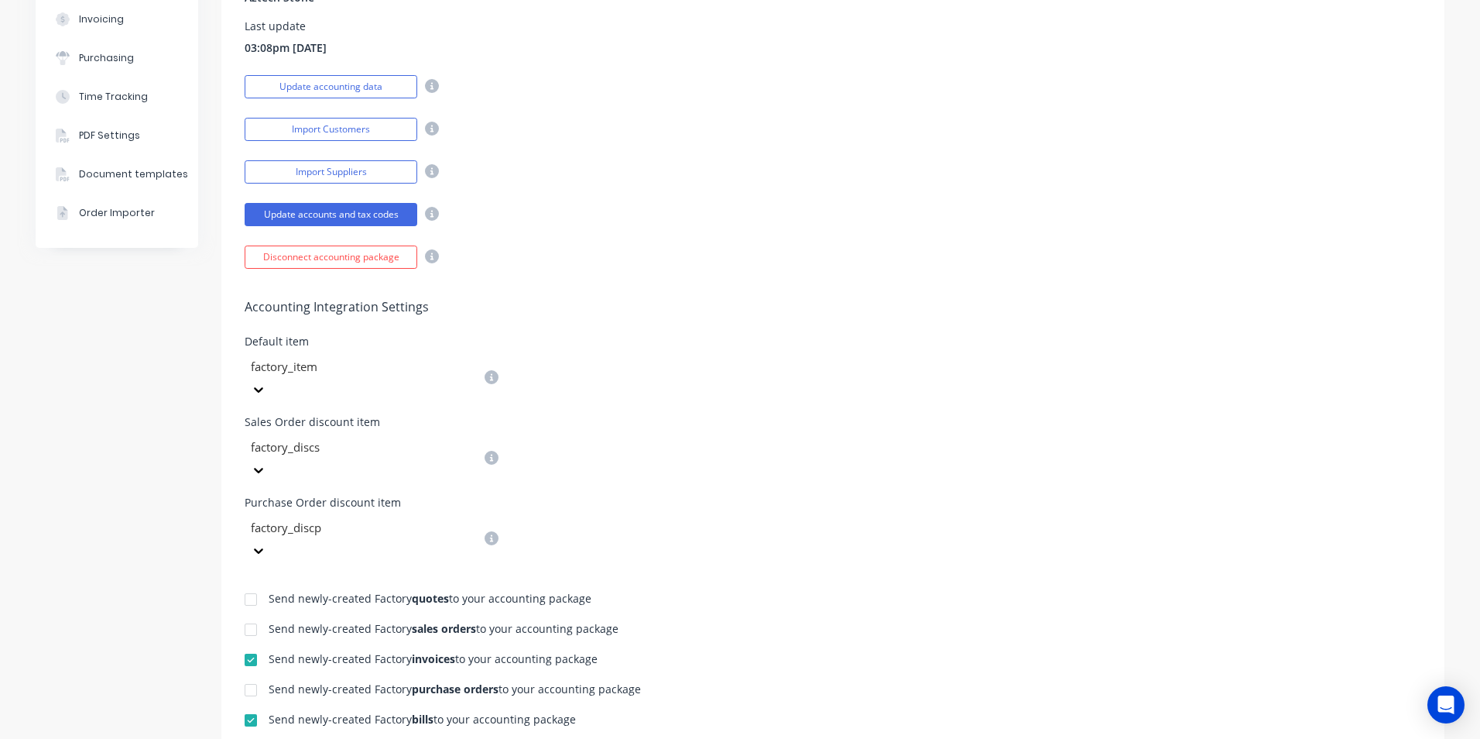
click at [249, 644] on div at bounding box center [250, 659] width 31 height 31
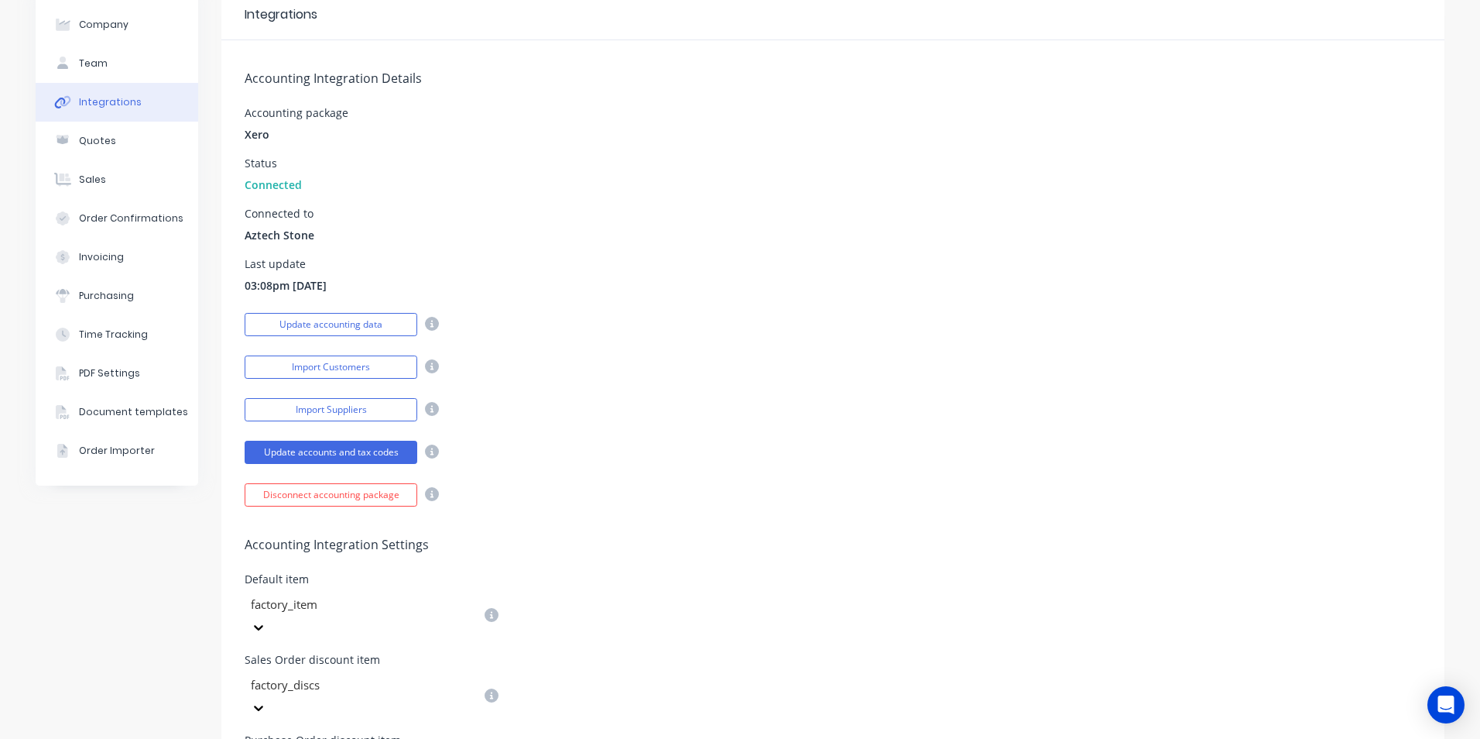
scroll to position [0, 0]
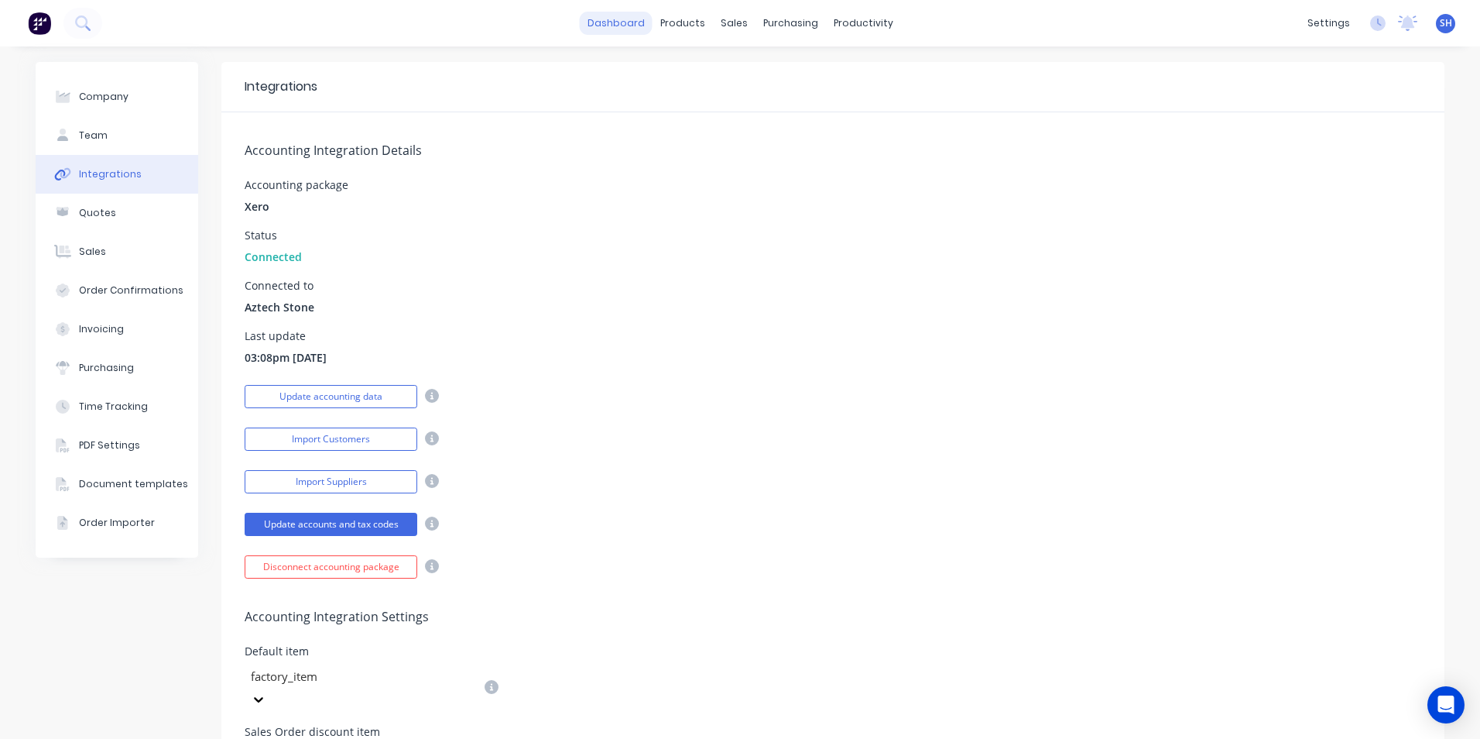
click at [622, 28] on link "dashboard" at bounding box center [616, 23] width 73 height 23
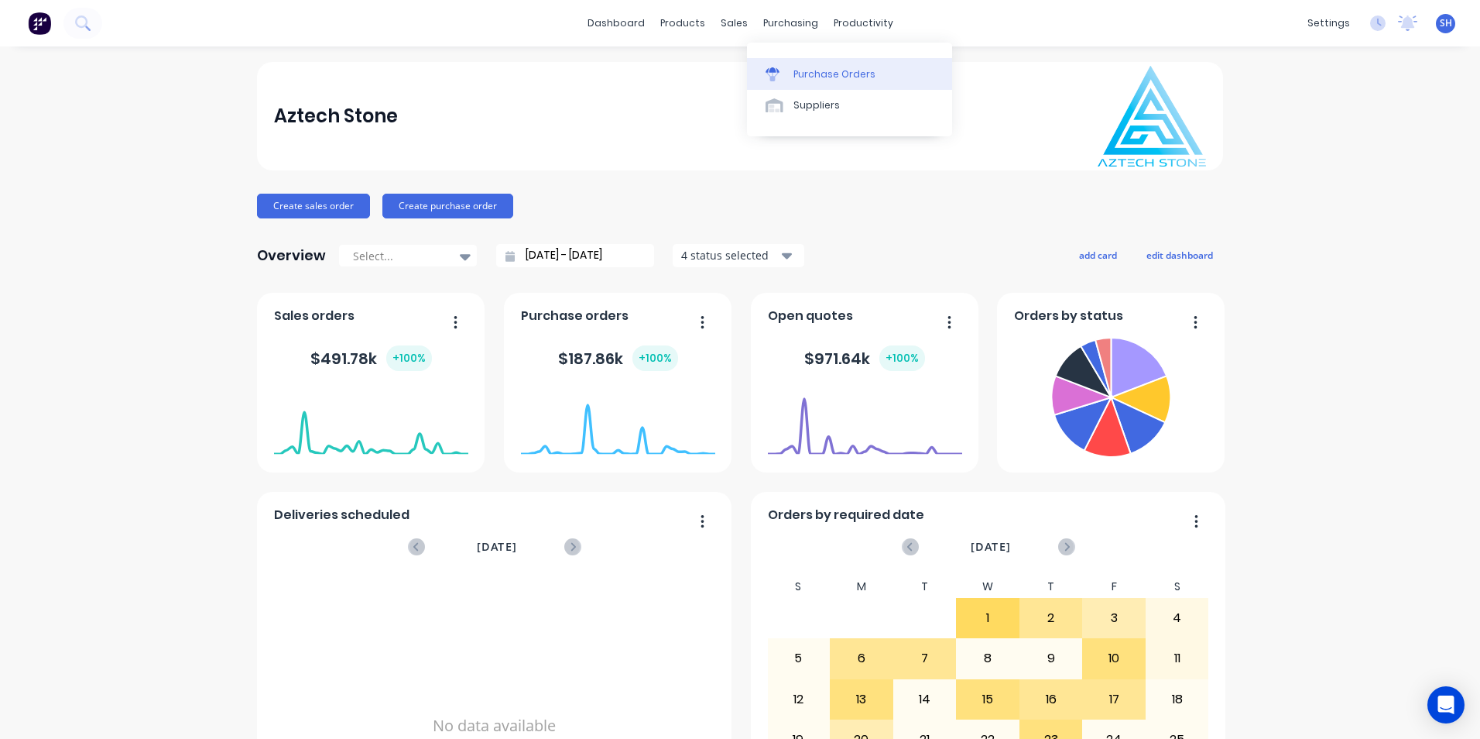
click at [804, 84] on link "Purchase Orders" at bounding box center [849, 73] width 205 height 31
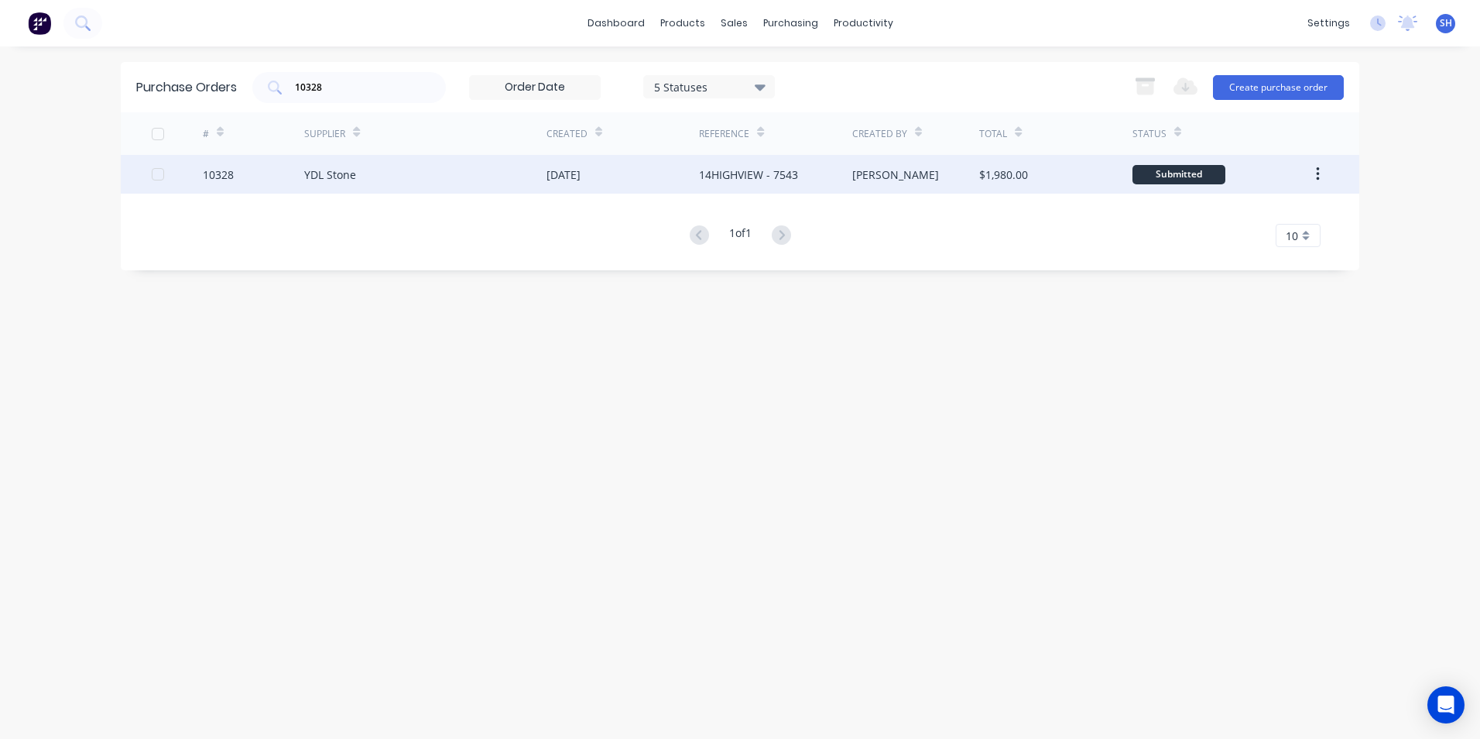
click at [523, 180] on div "YDL Stone" at bounding box center [425, 174] width 242 height 39
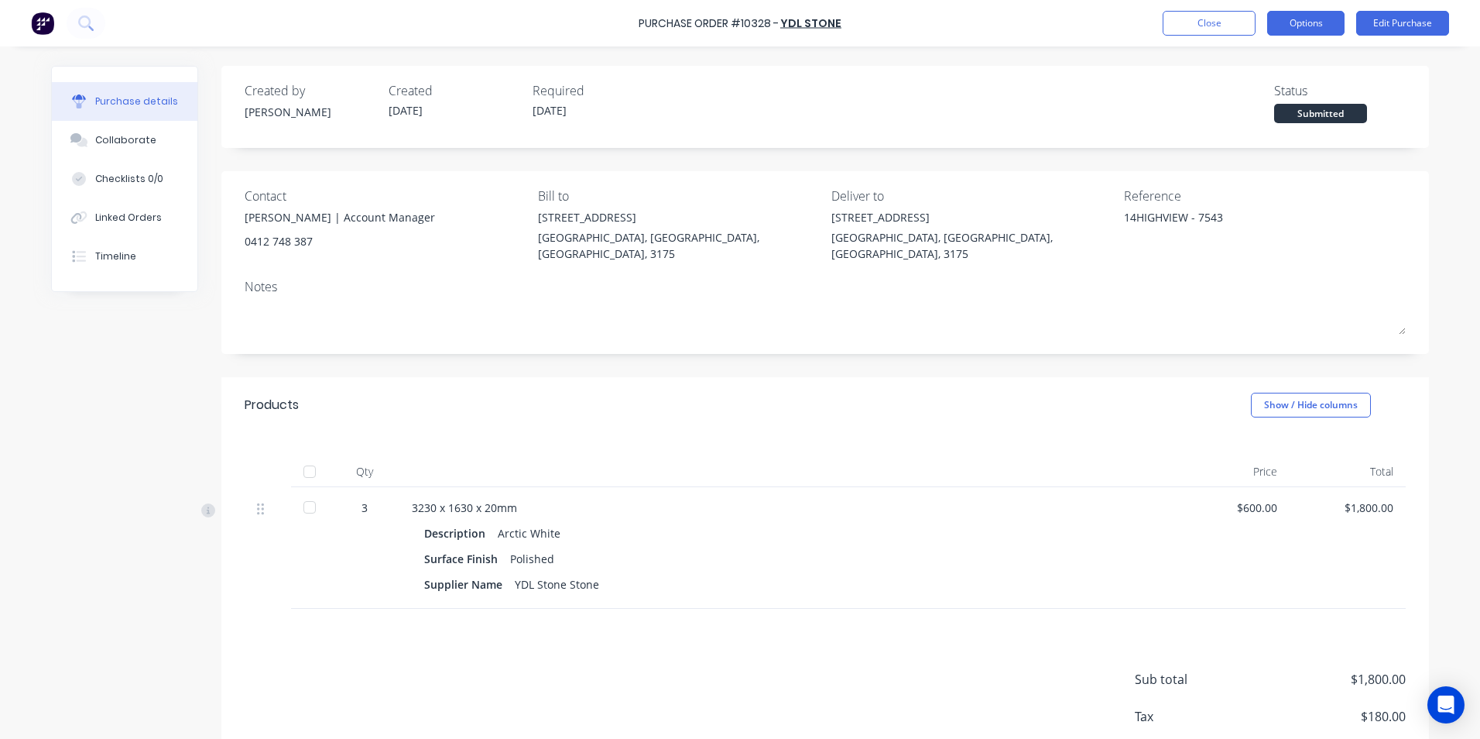
click at [1322, 34] on button "Options" at bounding box center [1305, 23] width 77 height 25
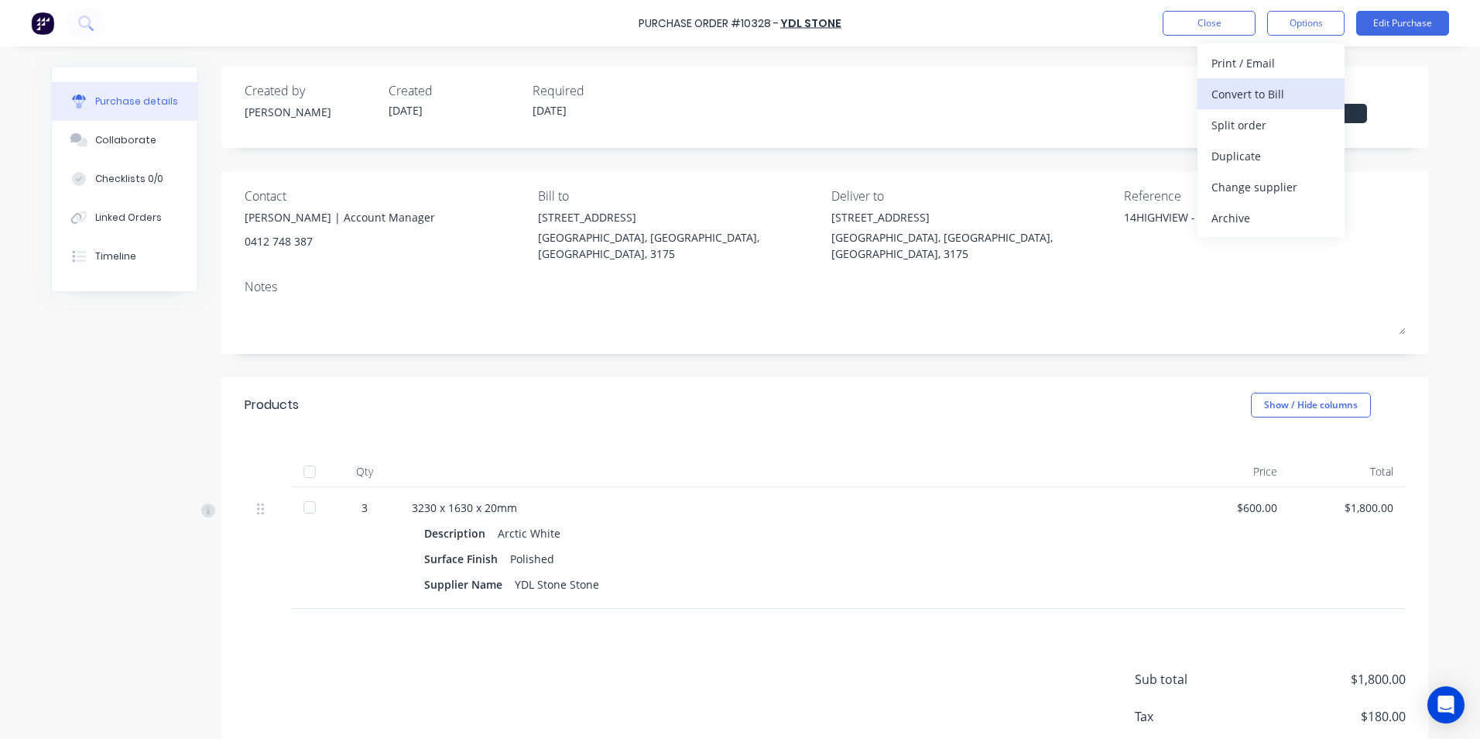
click at [1291, 89] on div "Convert to Bill" at bounding box center [1271, 94] width 119 height 22
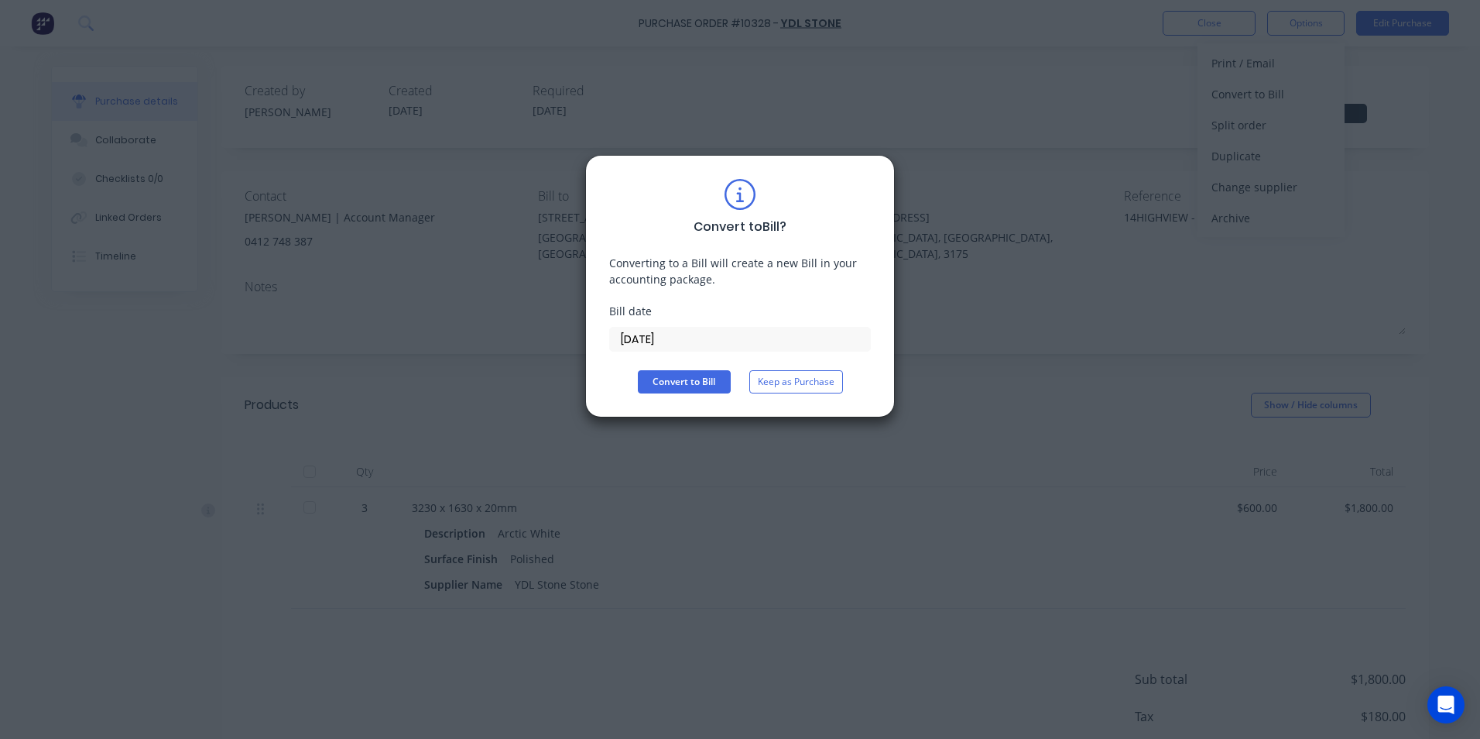
click at [648, 342] on input "[DATE]" at bounding box center [740, 339] width 260 height 23
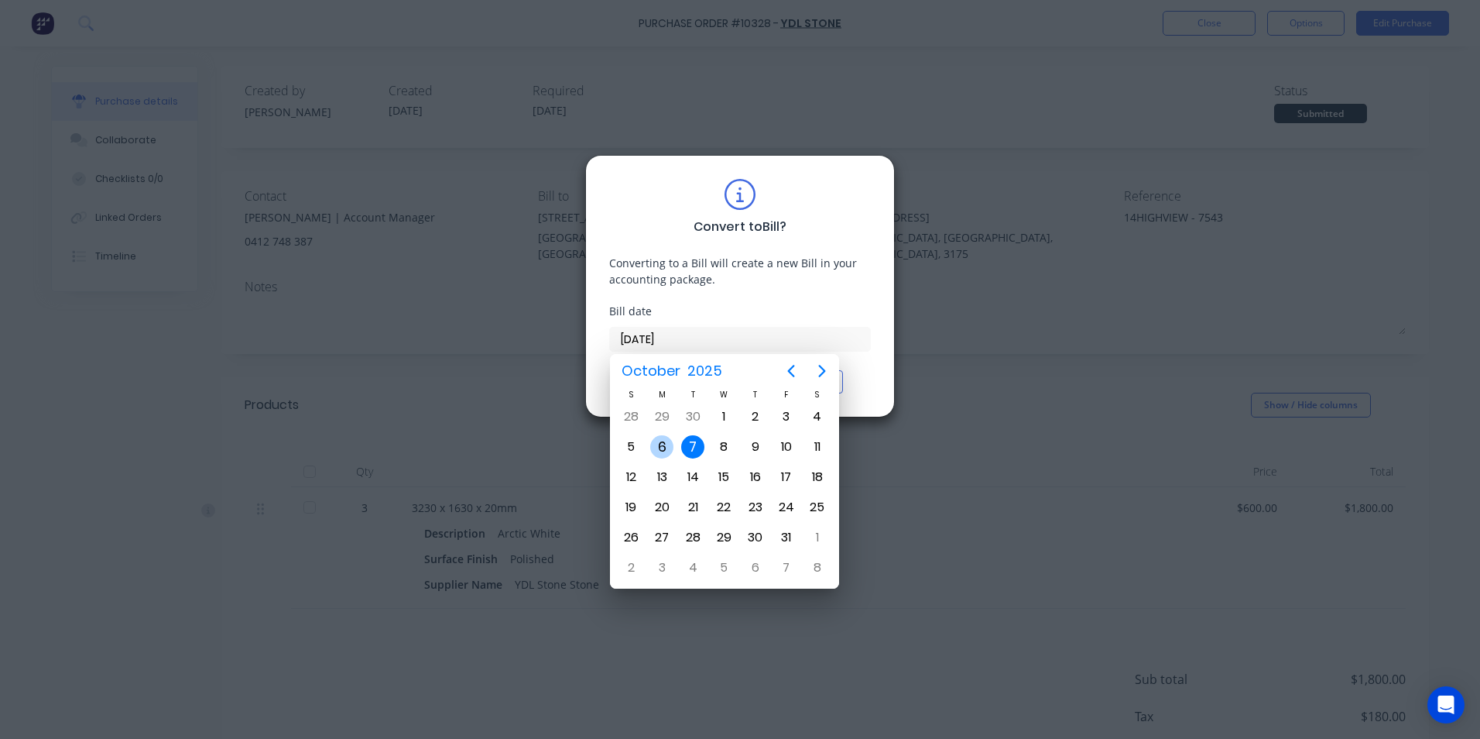
click at [665, 450] on div "6" at bounding box center [661, 446] width 23 height 23
type input "[DATE]"
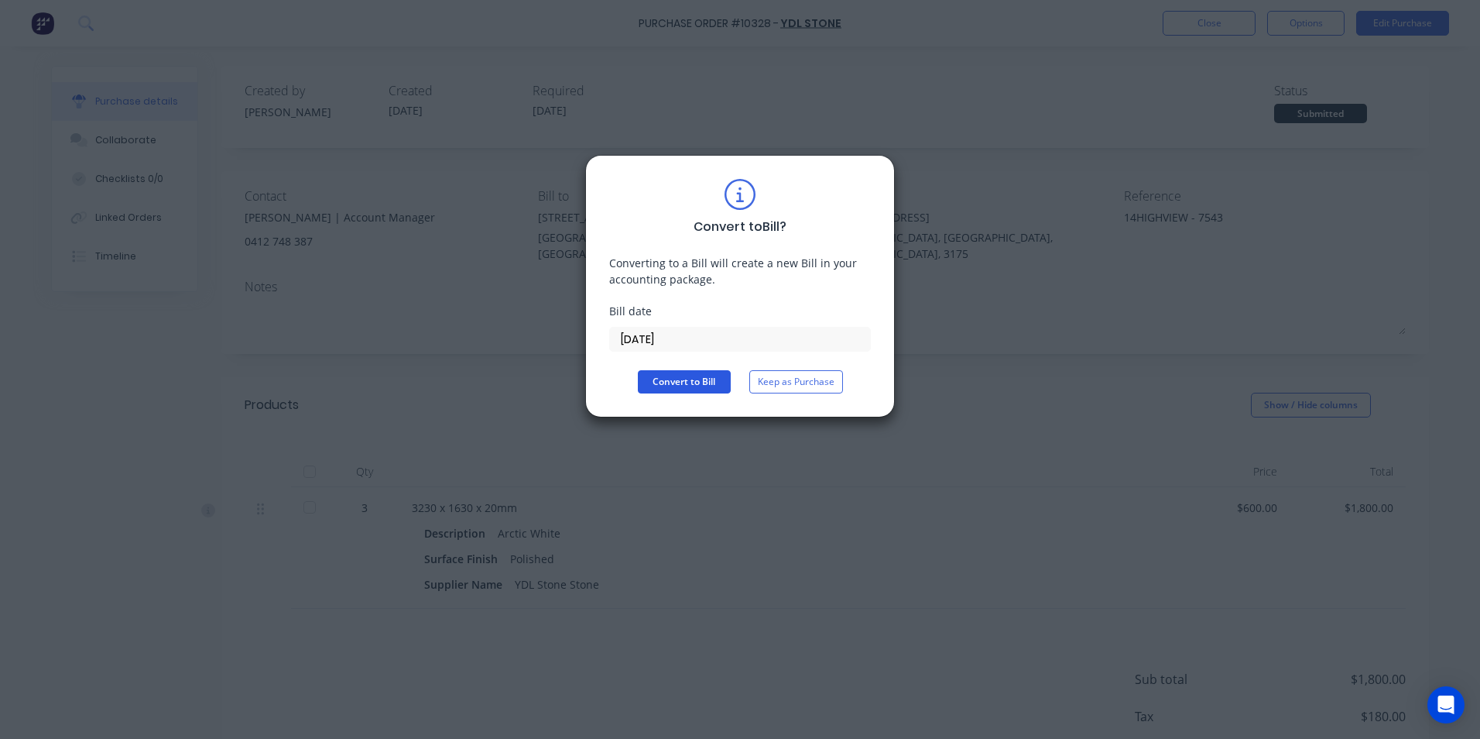
click at [683, 390] on button "Convert to Bill" at bounding box center [684, 381] width 93 height 23
